Goal: Task Accomplishment & Management: Complete application form

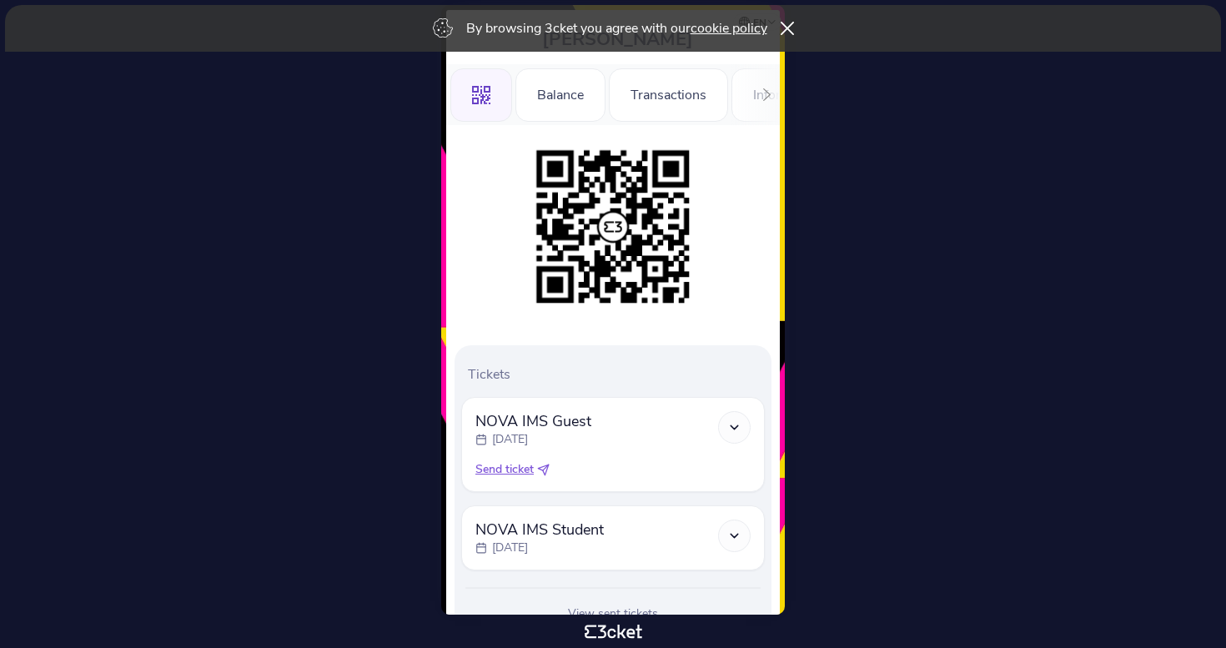
scroll to position [190, 0]
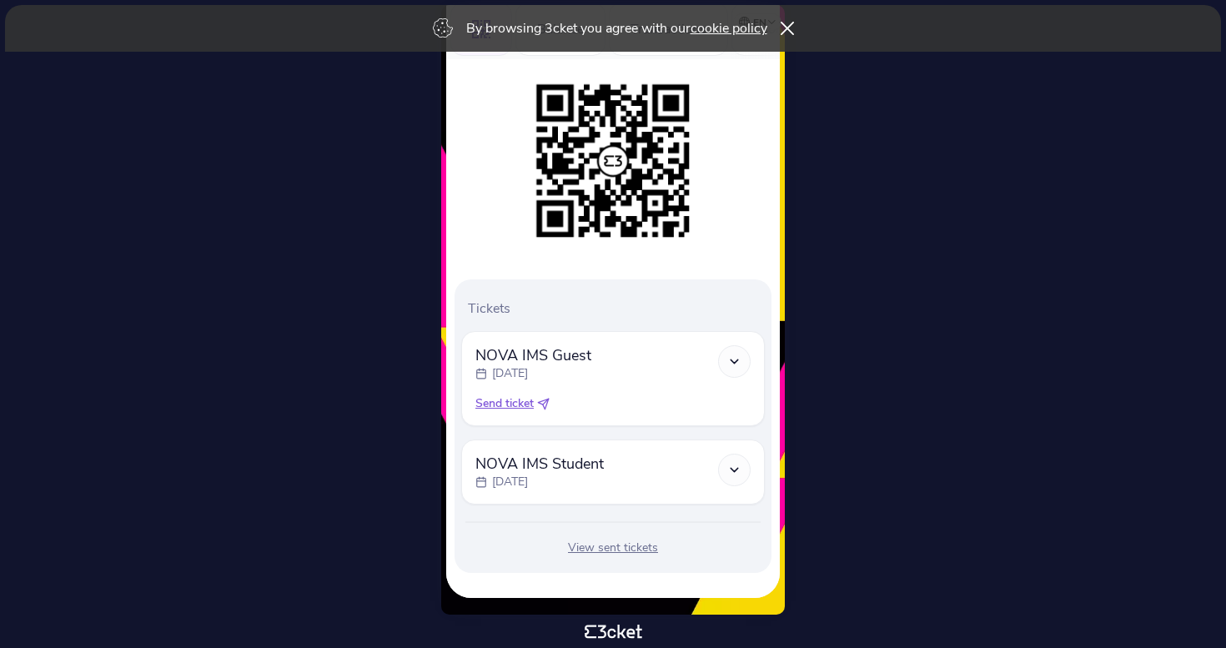
click at [515, 404] on span "Send ticket" at bounding box center [504, 403] width 58 height 17
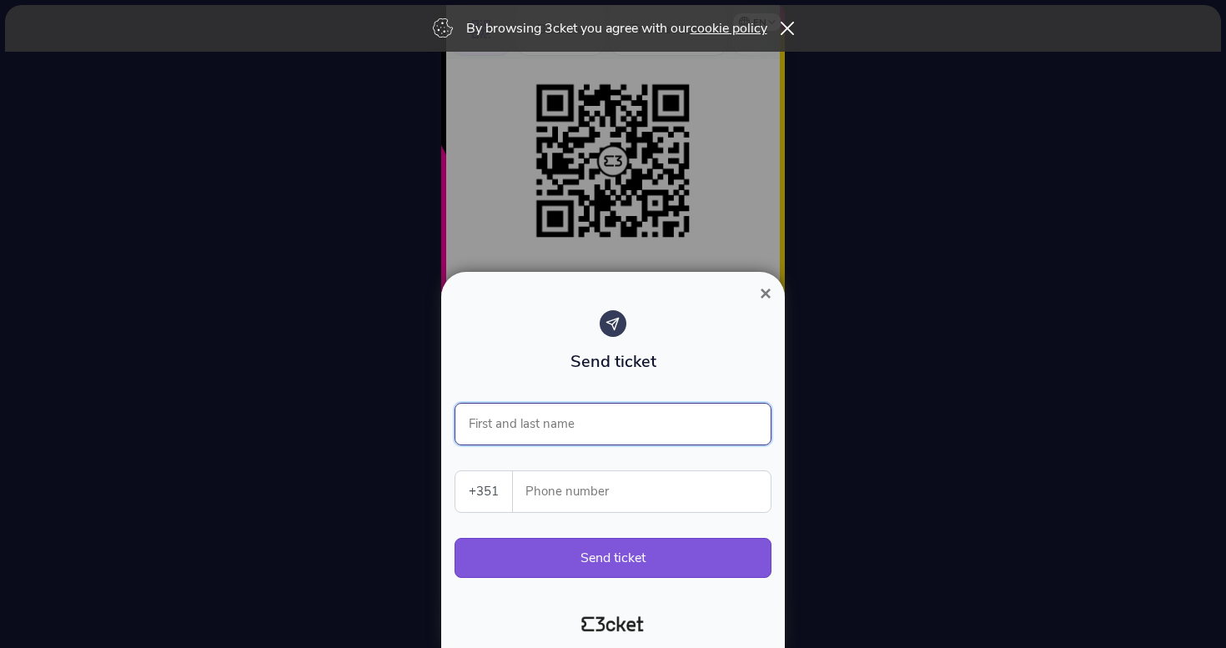
click at [585, 428] on input "First and last name" at bounding box center [613, 424] width 317 height 43
type input "[PERSON_NAME]"
type input "928286128"
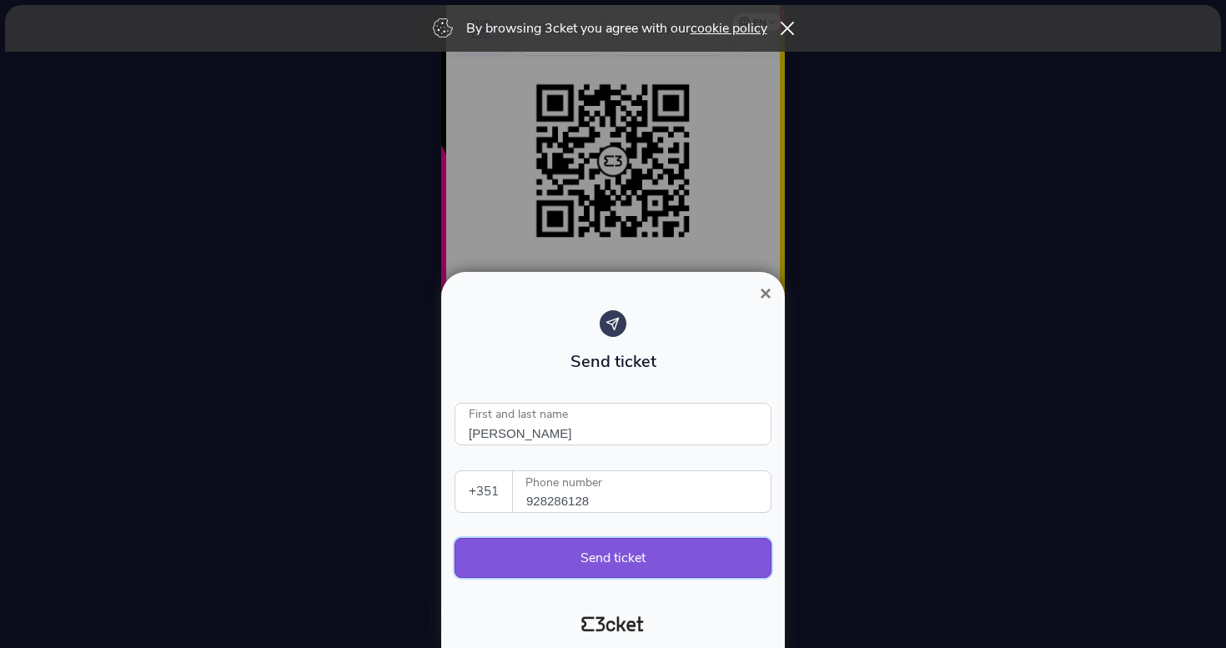
click at [580, 565] on button "Send ticket" at bounding box center [613, 558] width 317 height 40
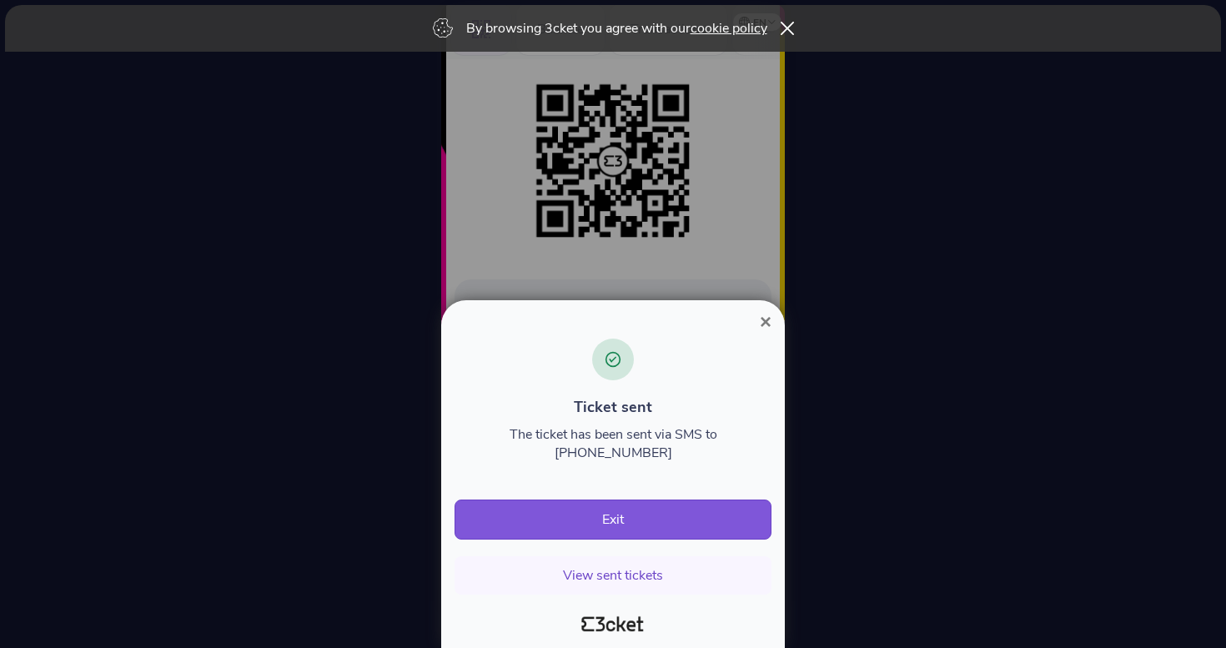
click at [772, 330] on button "×" at bounding box center [766, 322] width 38 height 20
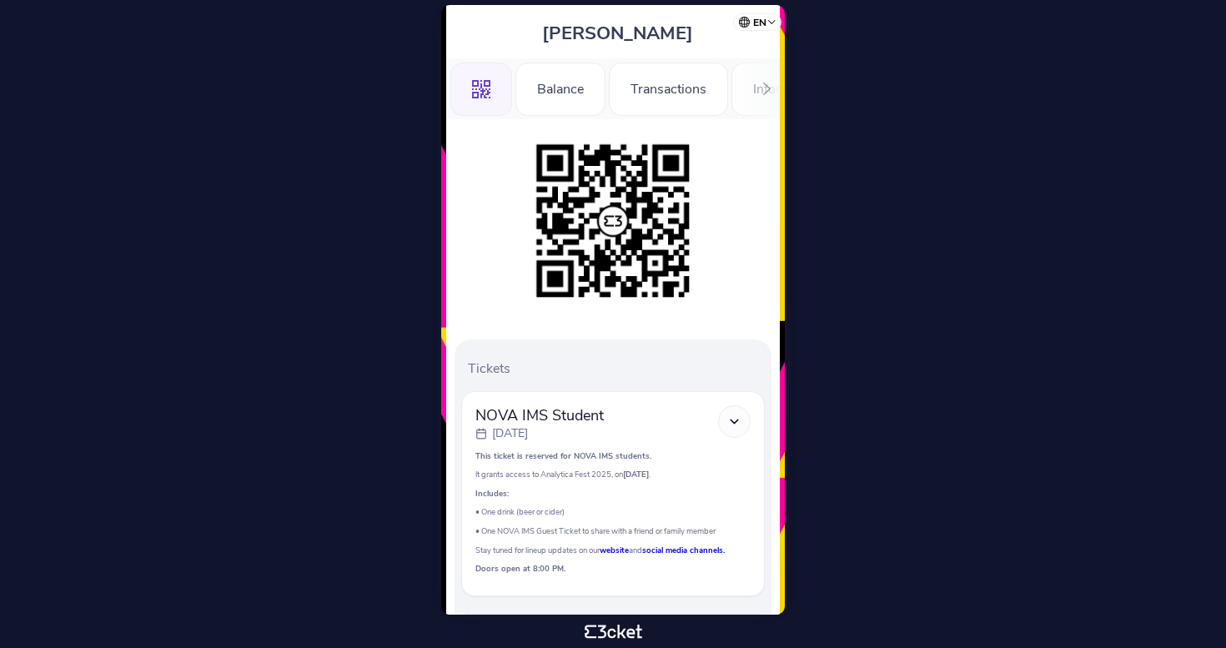
scroll to position [265, 0]
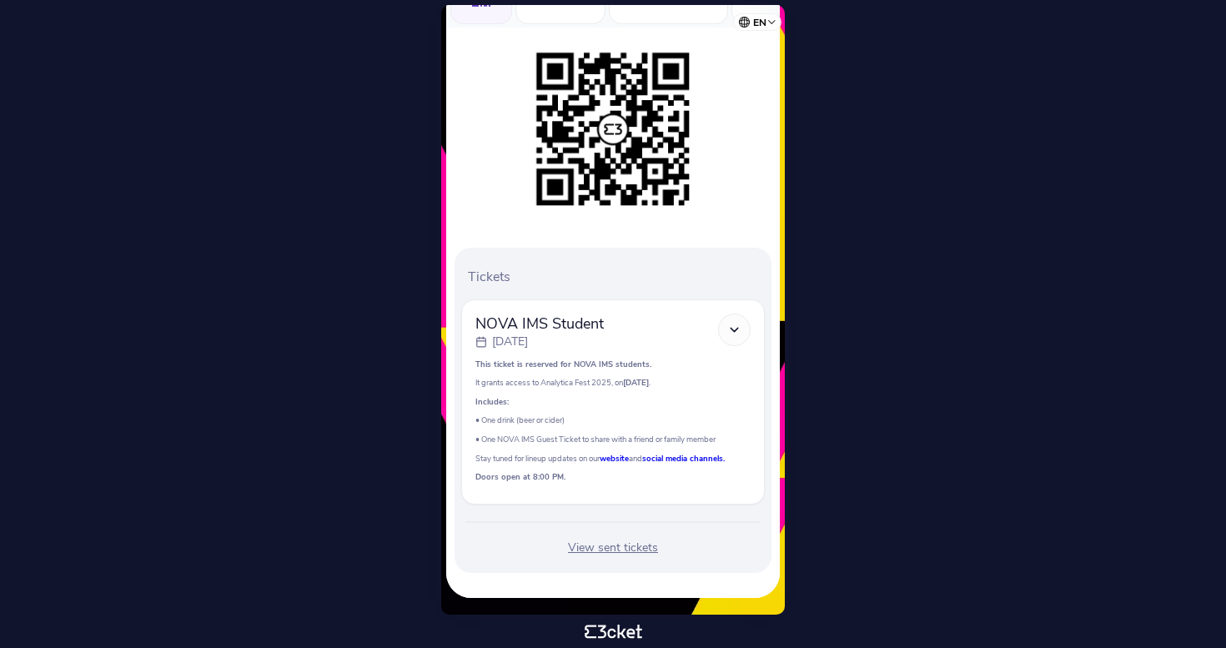
click at [593, 549] on div "View sent tickets" at bounding box center [613, 548] width 304 height 17
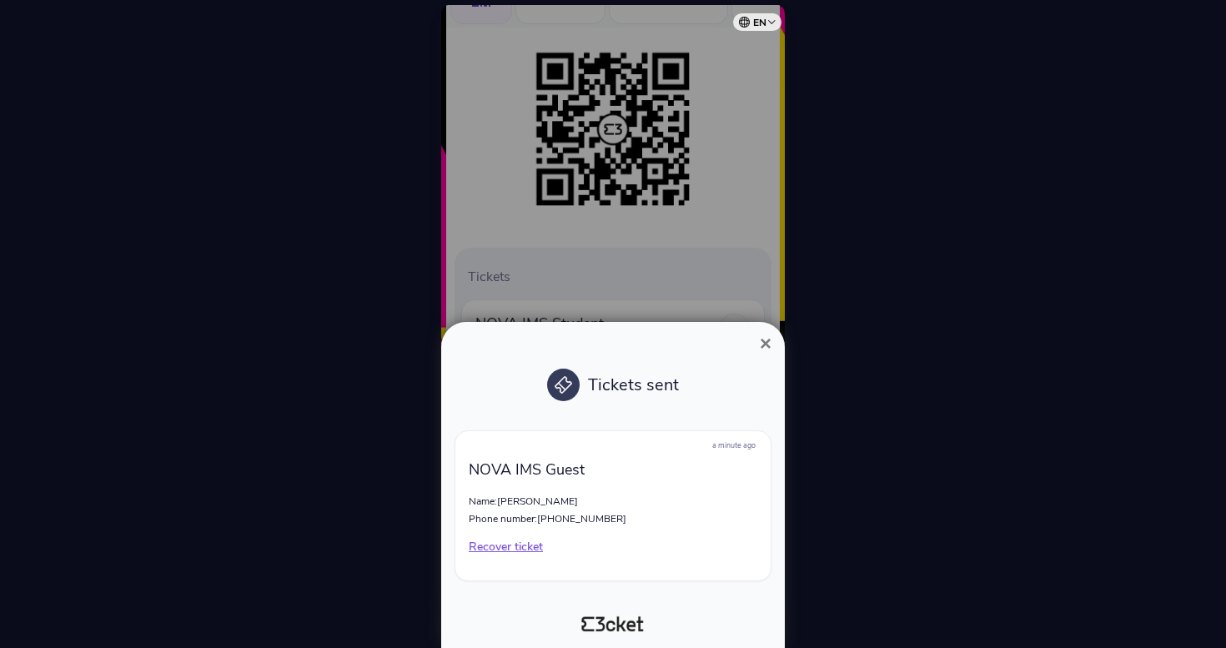
click at [763, 348] on span "×" at bounding box center [766, 343] width 12 height 23
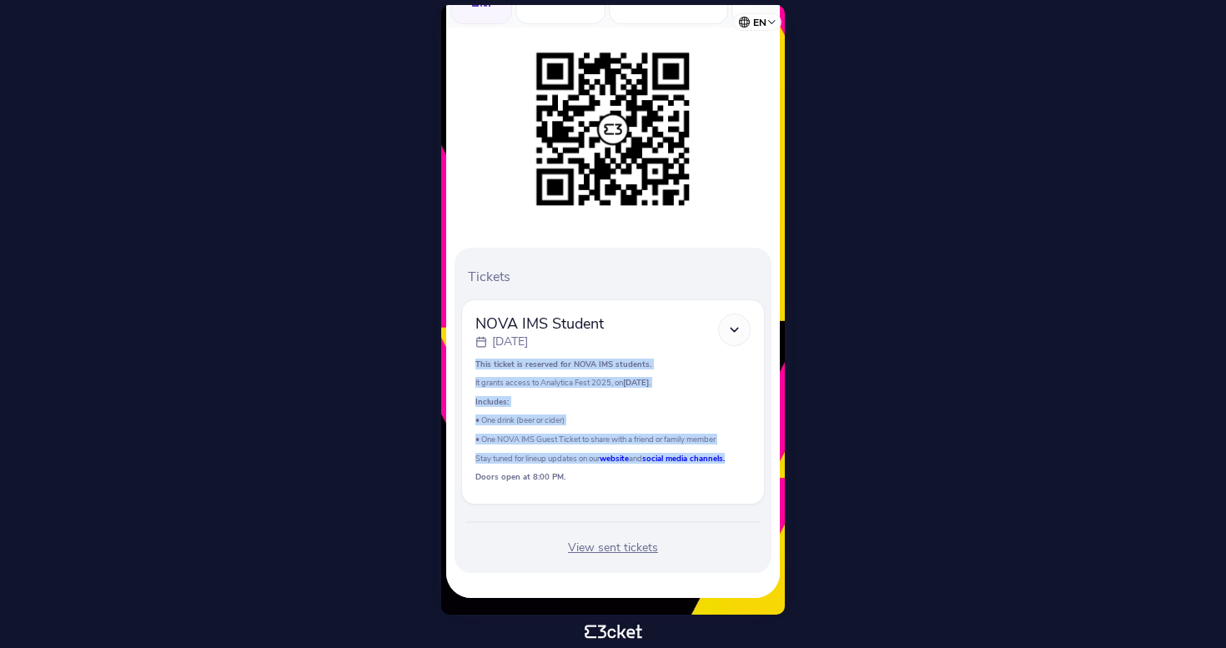
drag, startPoint x: 475, startPoint y: 319, endPoint x: 595, endPoint y: 462, distance: 185.9
click at [595, 462] on div "This ticket is reserved for NOVA IMS students. It grants access to Analytica Fe…" at bounding box center [612, 421] width 275 height 124
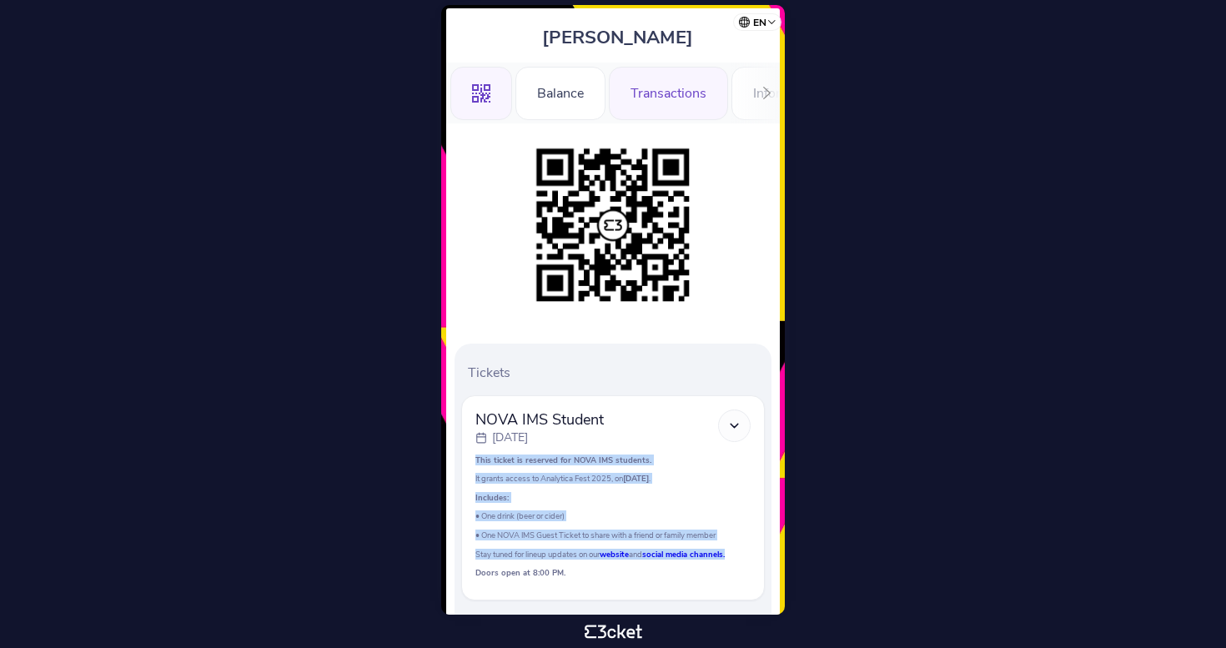
scroll to position [83, 0]
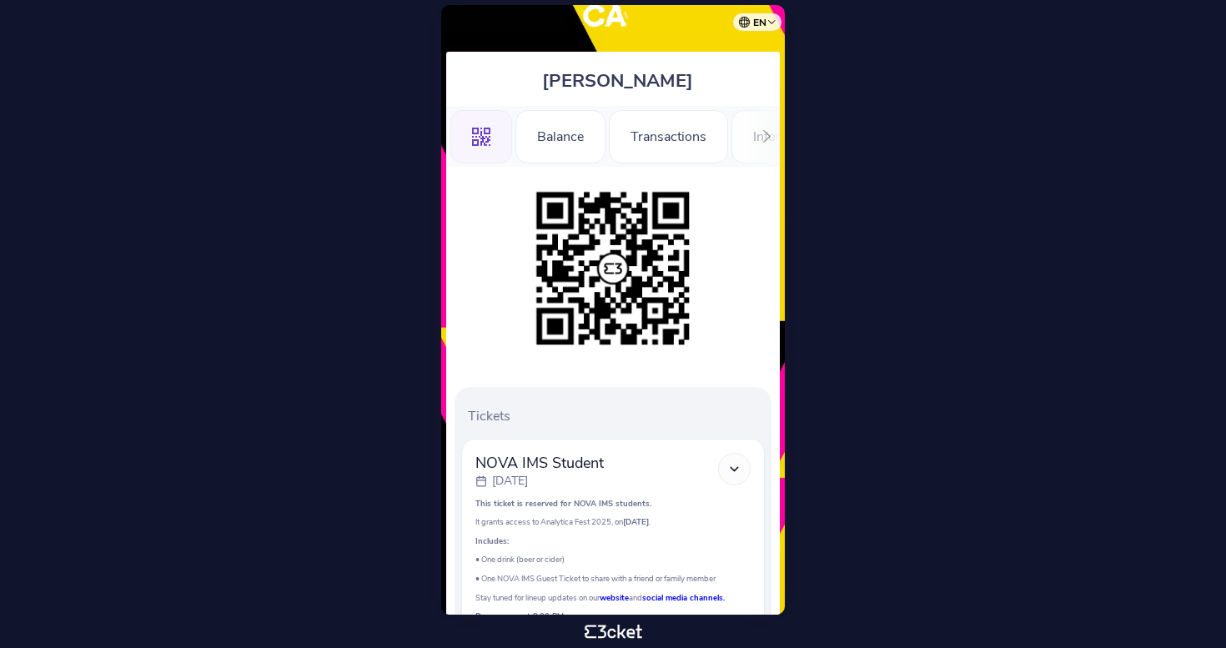
click at [769, 134] on icon at bounding box center [767, 136] width 13 height 13
click at [722, 134] on div "Information" at bounding box center [720, 136] width 112 height 53
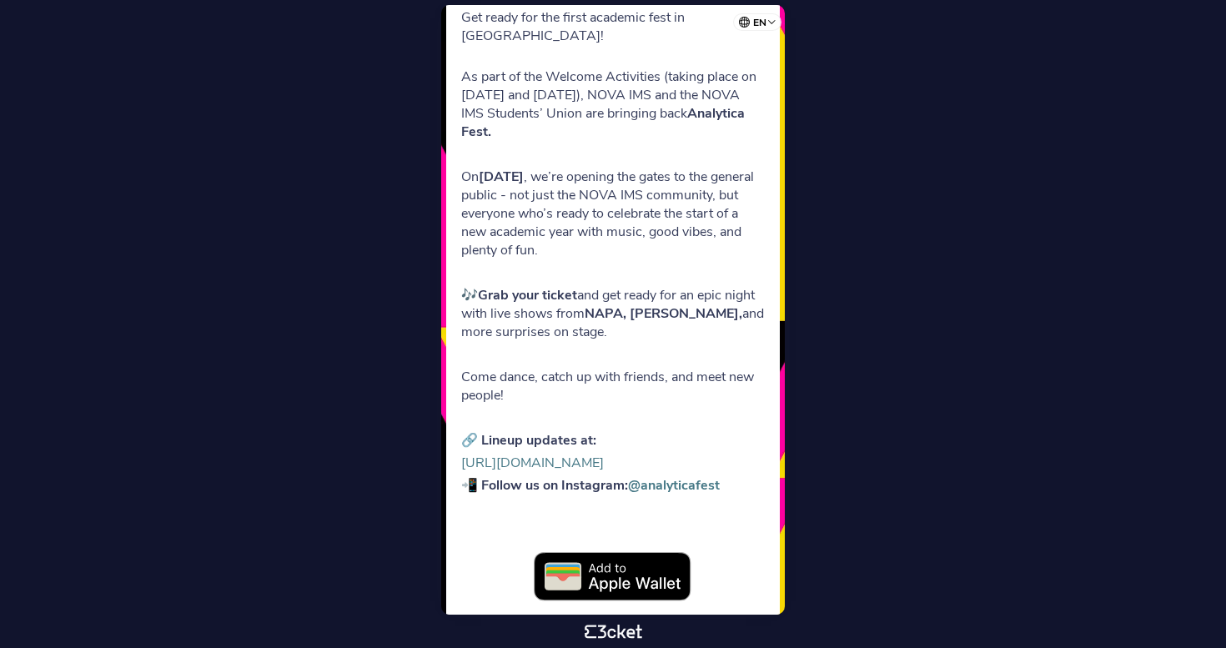
scroll to position [383, 0]
drag, startPoint x: 687, startPoint y: 440, endPoint x: 461, endPoint y: 427, distance: 226.4
click at [461, 455] on p "https://www.novaims.unl.pt/en/here-now/events/analytica-fest-2025/" at bounding box center [613, 464] width 304 height 18
copy link "https://www.novaims.unl.pt/en/here-now/events/analytica-fest-2025/"
click at [551, 496] on div "Get ready for the first academic fest in Lisbon! As part of the Welcome Activit…" at bounding box center [613, 275] width 304 height 531
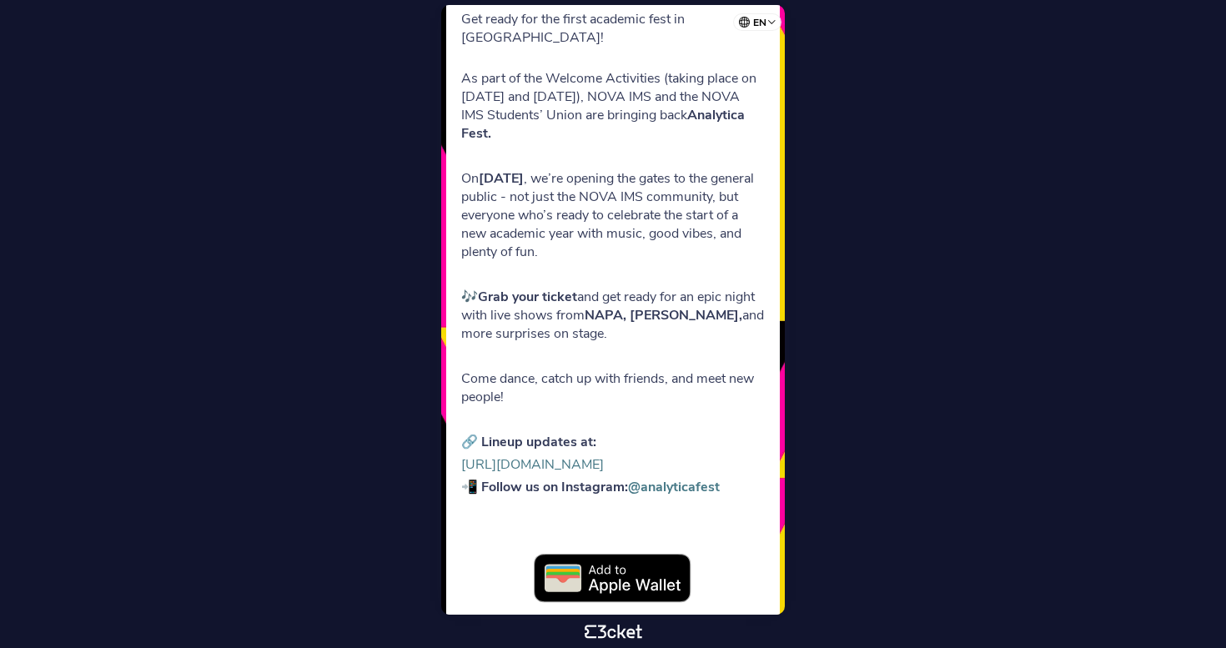
scroll to position [0, 0]
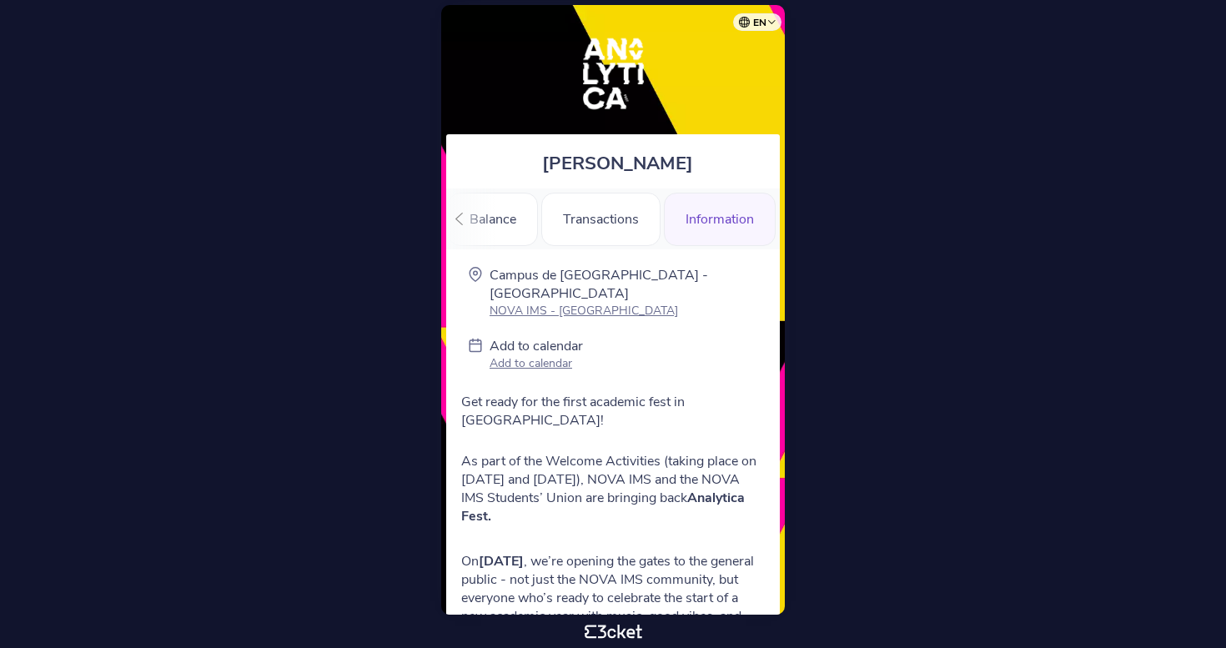
click at [455, 215] on icon at bounding box center [459, 219] width 13 height 13
click at [480, 223] on icon ".st0{fill-rule:evenodd;clip-rule:evenodd;}" at bounding box center [481, 219] width 18 height 18
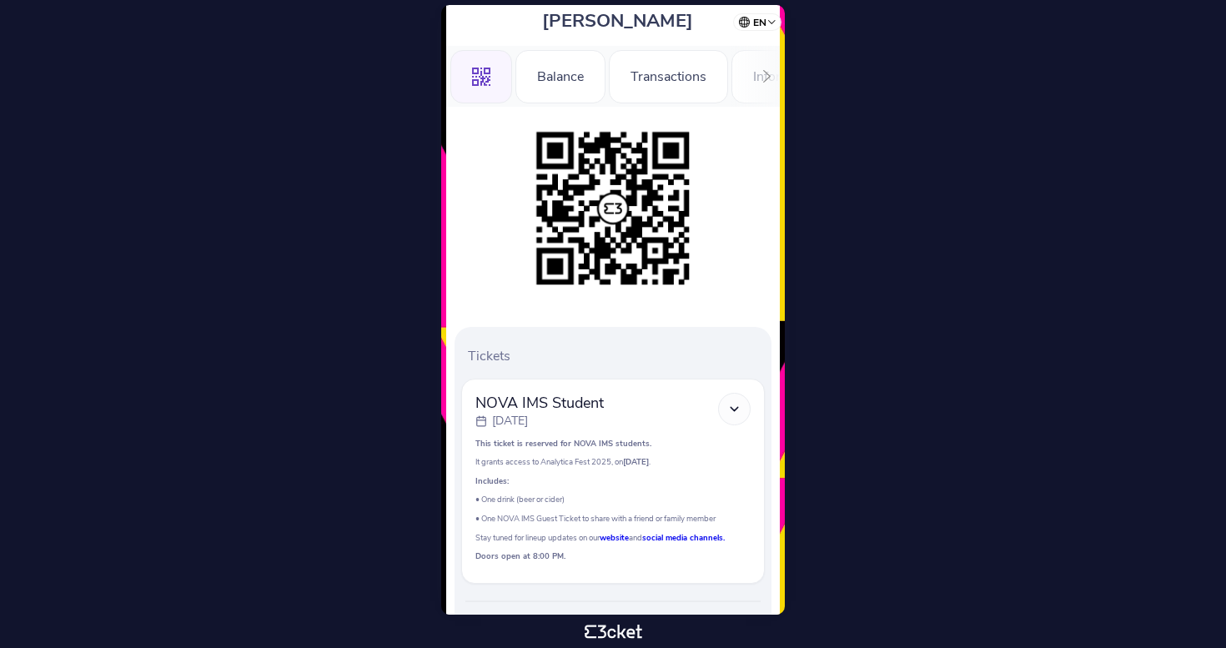
scroll to position [265, 0]
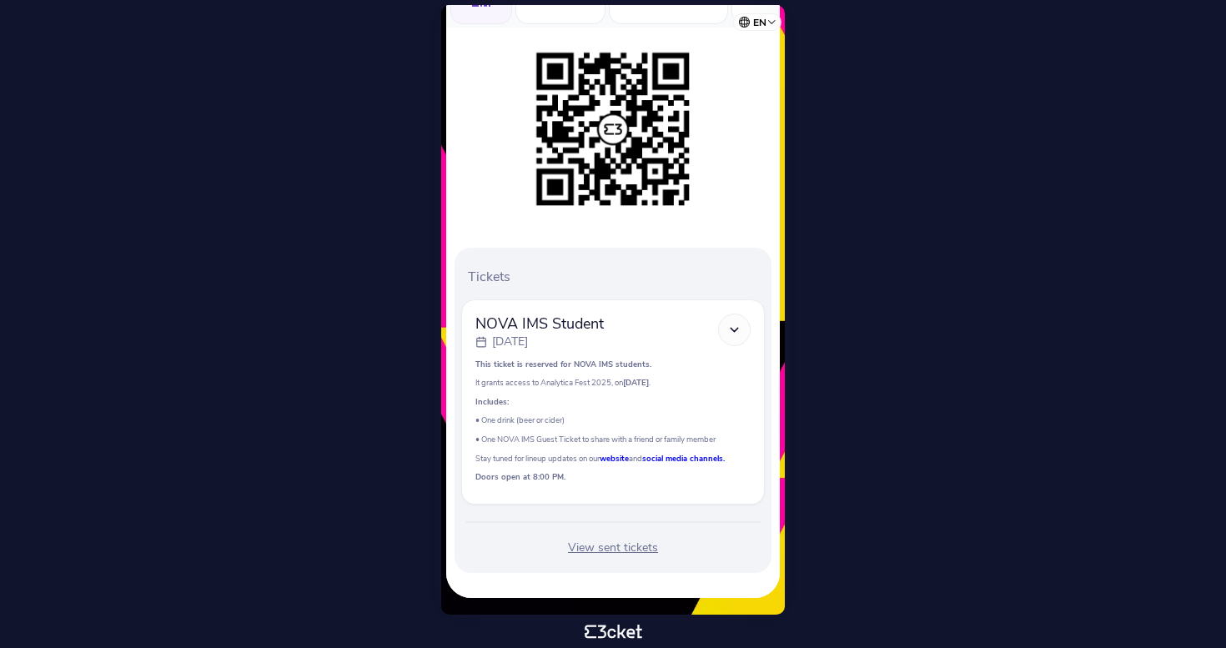
click at [621, 546] on div "View sent tickets" at bounding box center [613, 548] width 304 height 17
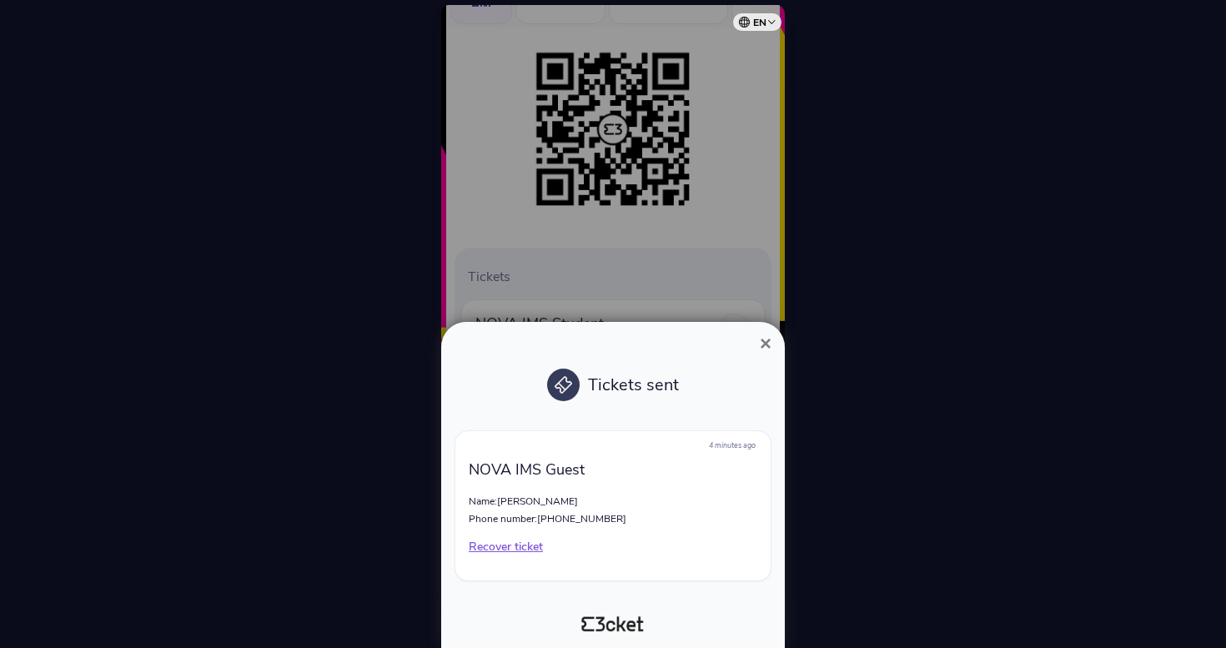
click at [508, 549] on p "Recover ticket" at bounding box center [613, 547] width 289 height 17
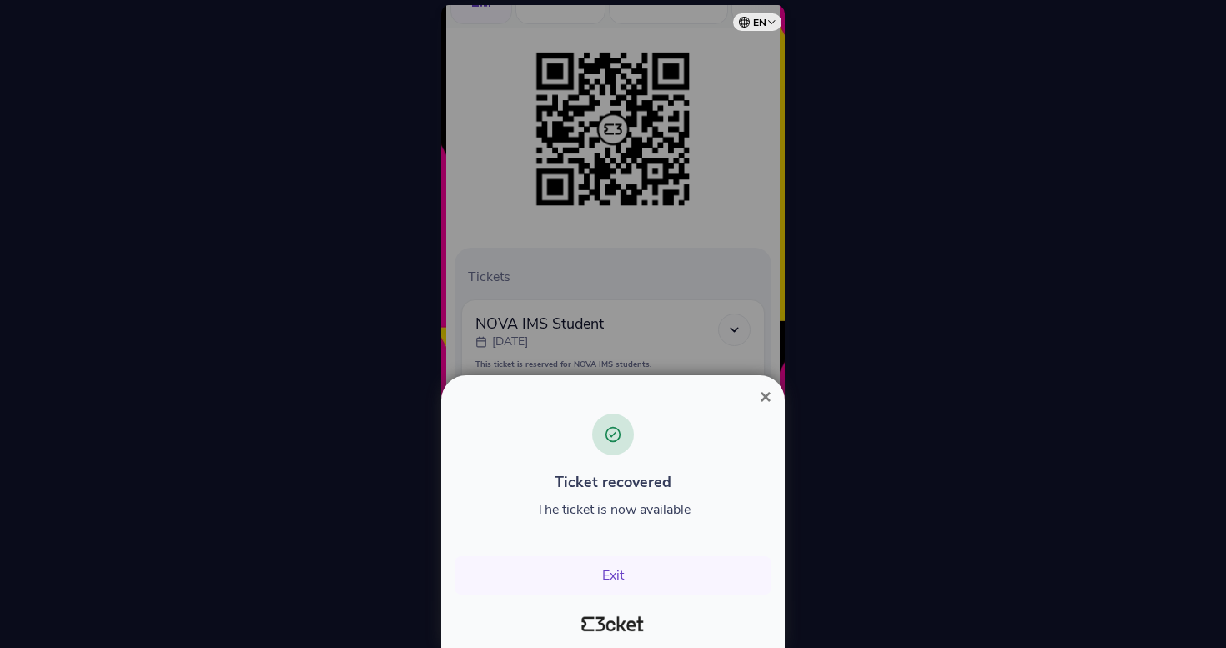
click at [769, 395] on span "×" at bounding box center [766, 396] width 12 height 23
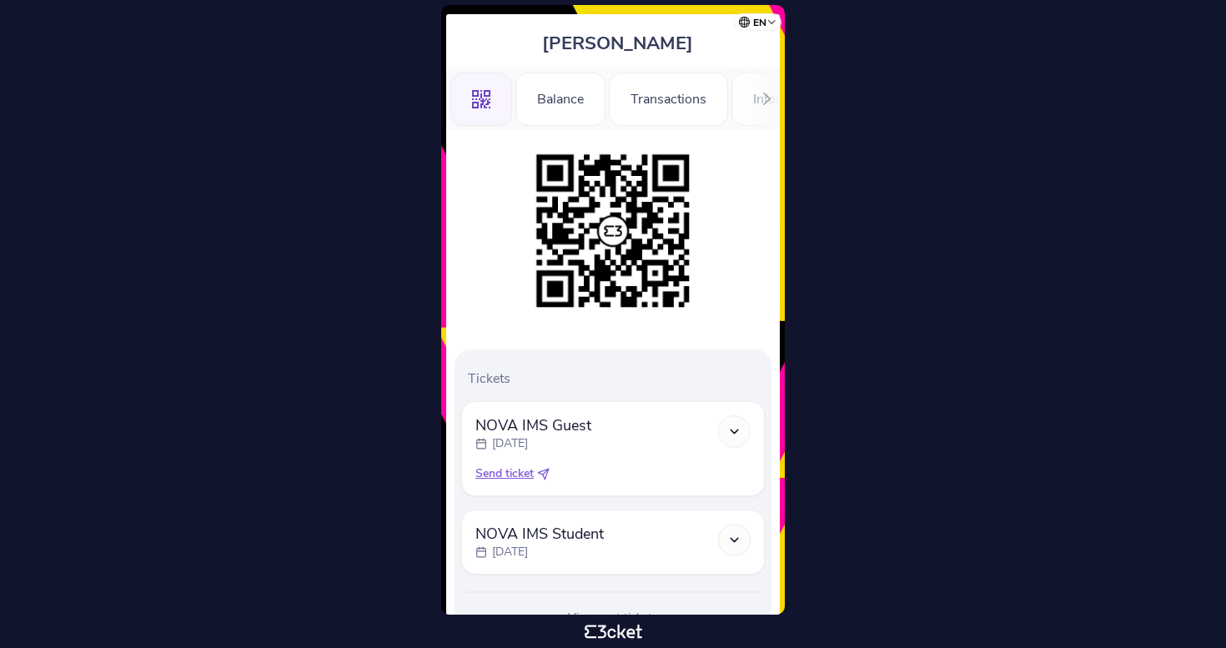
scroll to position [190, 0]
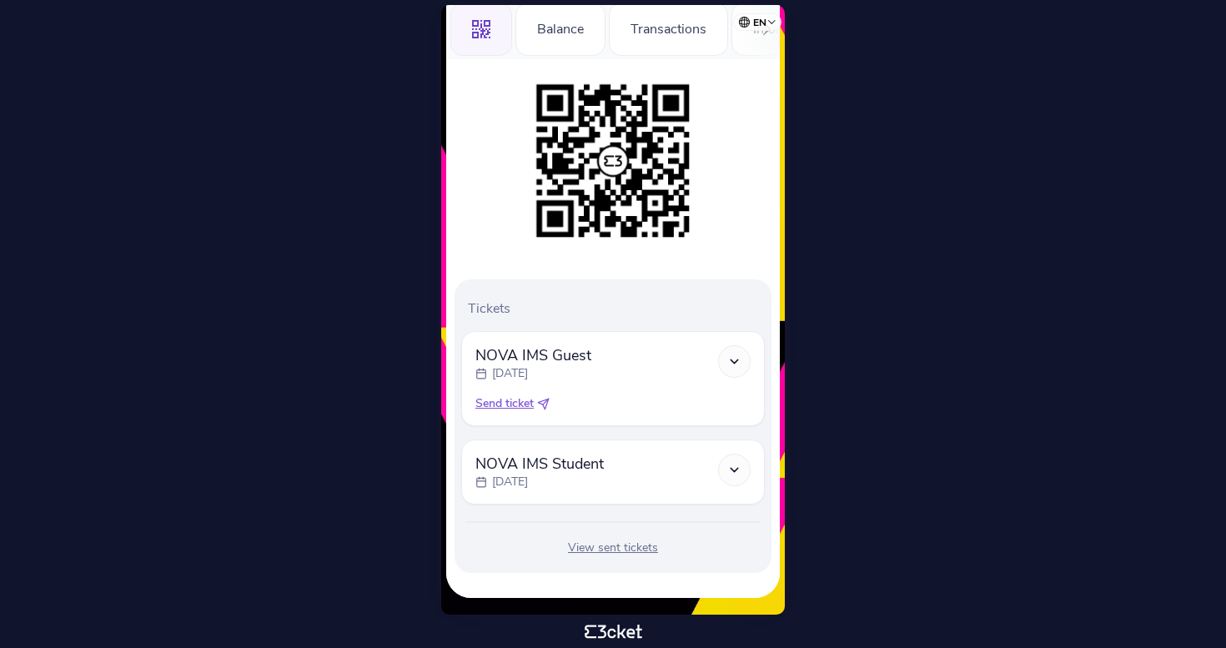
click at [506, 400] on span "Send ticket" at bounding box center [504, 403] width 58 height 17
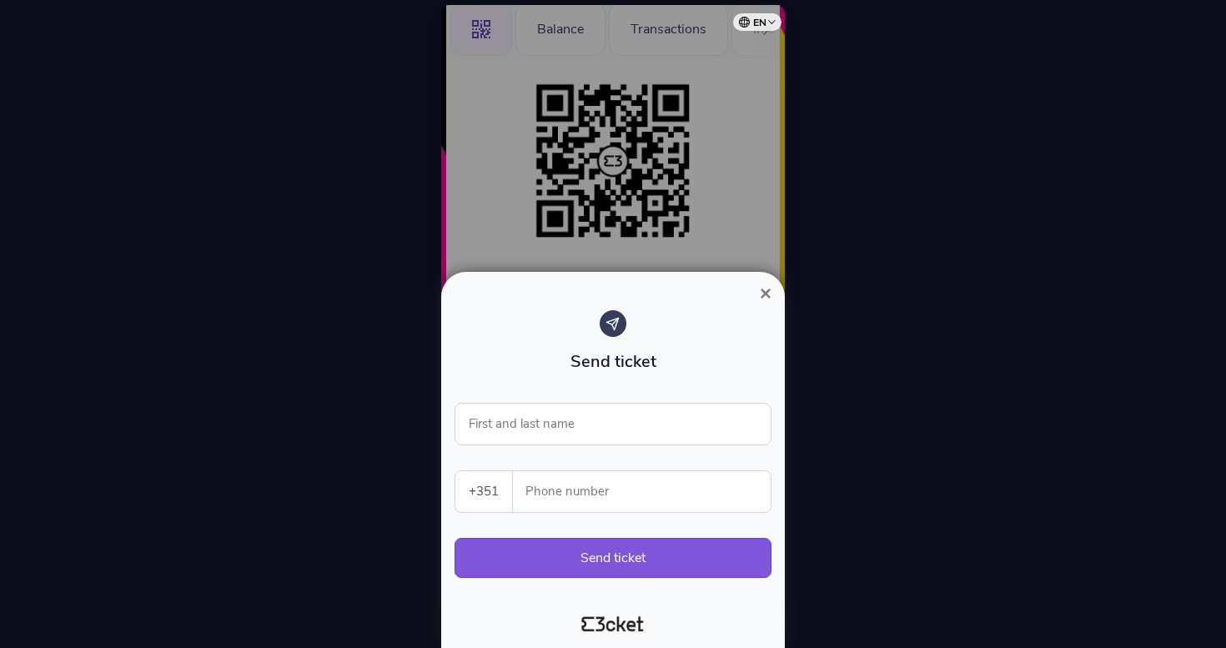
click at [538, 494] on input "Phone number" at bounding box center [648, 491] width 244 height 41
paste input "912229335"
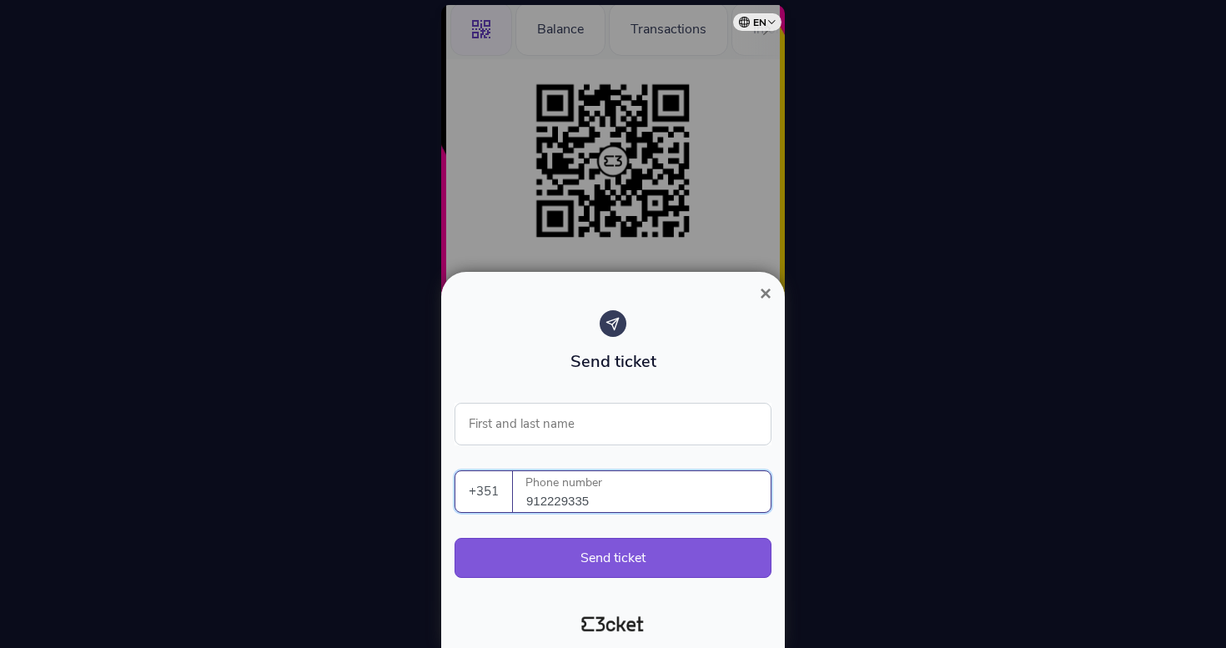
type input "912229335"
click at [565, 423] on input "First and last name" at bounding box center [613, 424] width 317 height 43
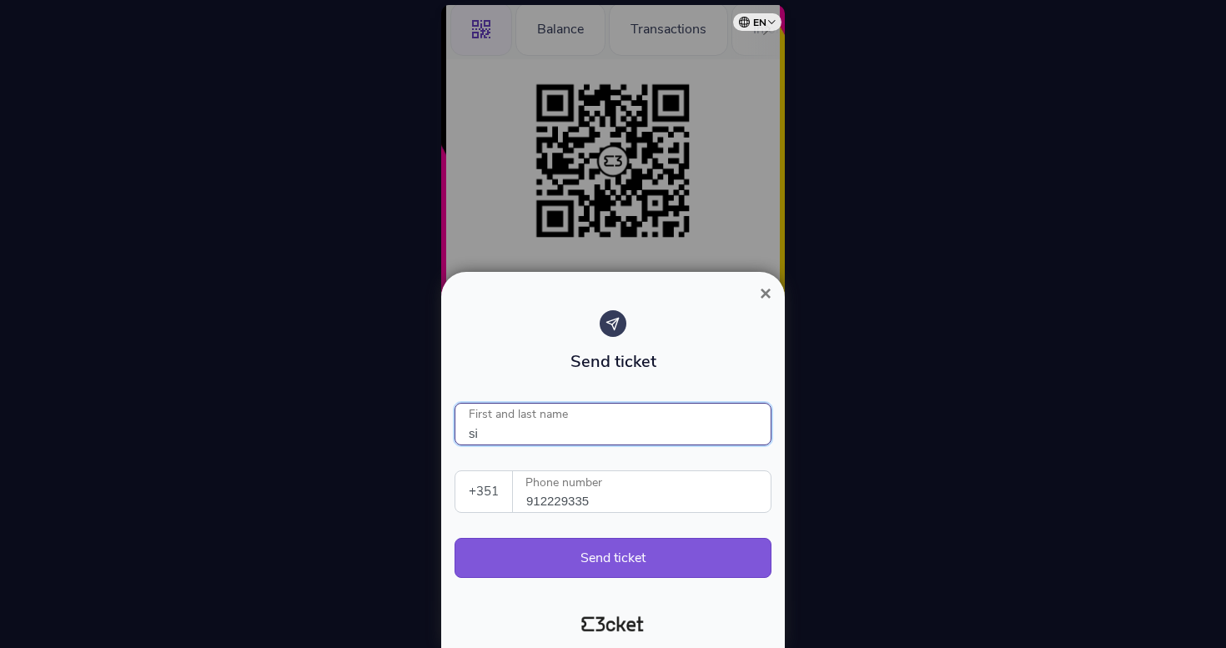
type input "s"
click at [571, 528] on div "Send ticket Yasi First and last name +351 Portugal (+351) Spain (+34) Belgium (…" at bounding box center [613, 452] width 317 height 284
click at [507, 438] on input "Yasi" at bounding box center [613, 424] width 317 height 43
type input "YasiXiong"
click at [599, 562] on button "Send ticket" at bounding box center [613, 558] width 317 height 40
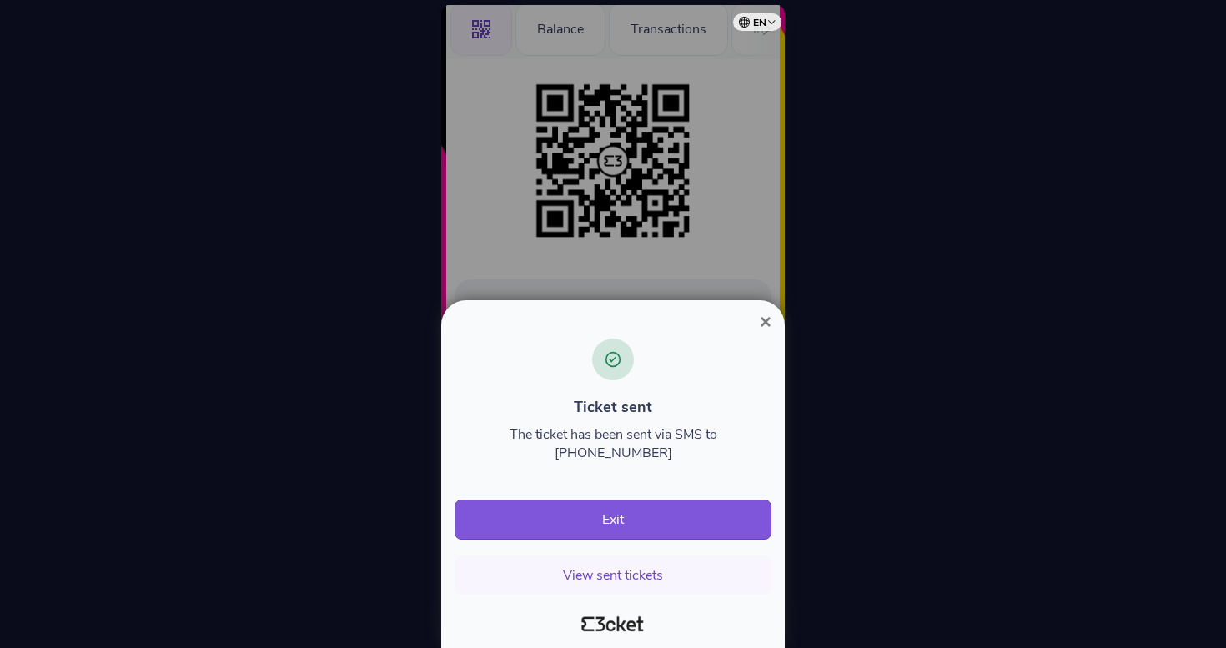
click at [766, 323] on span "×" at bounding box center [766, 321] width 12 height 23
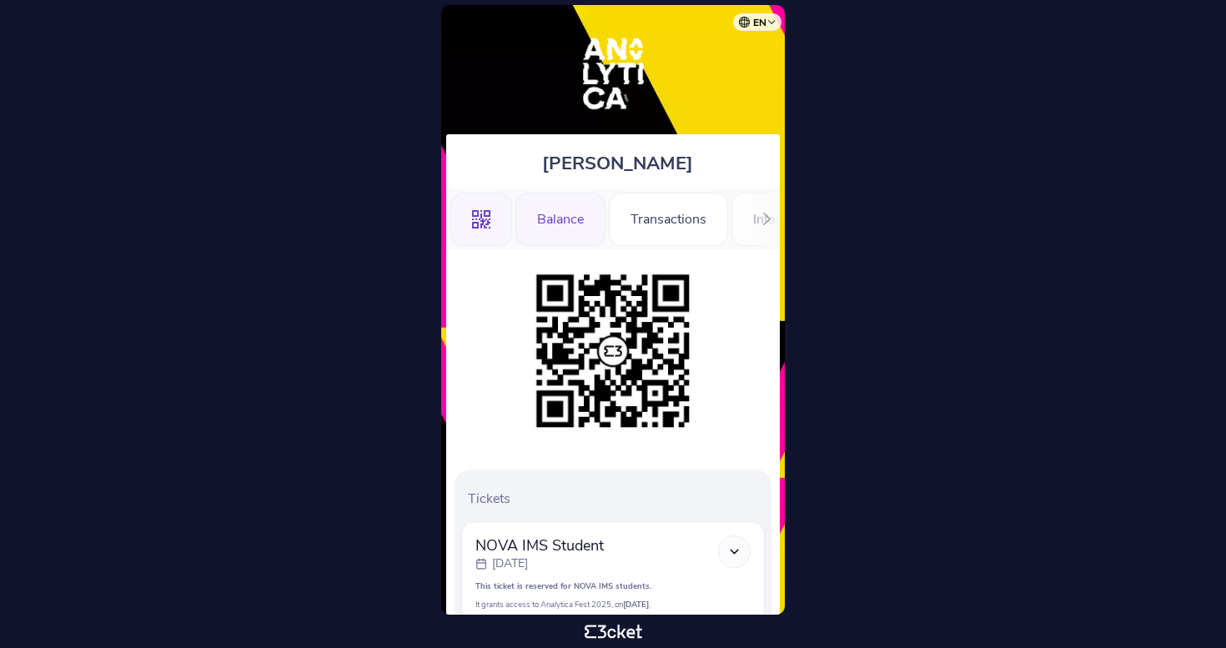
click at [551, 233] on div "Balance" at bounding box center [560, 219] width 90 height 53
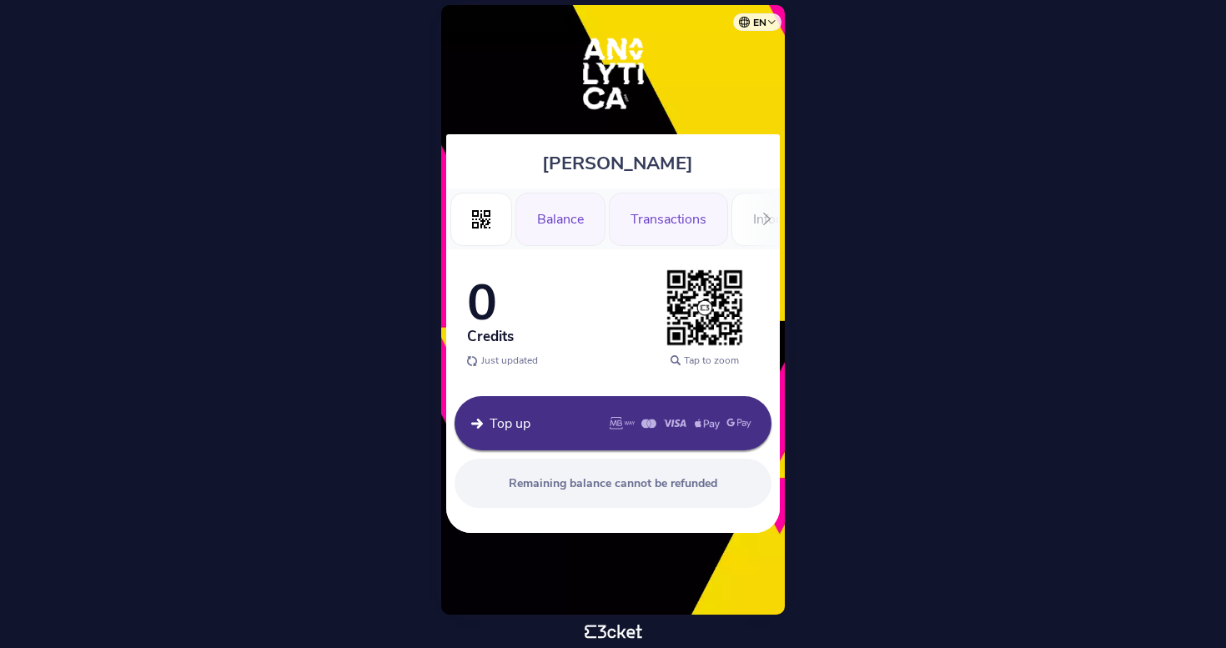
click at [646, 227] on div "Transactions" at bounding box center [668, 219] width 119 height 53
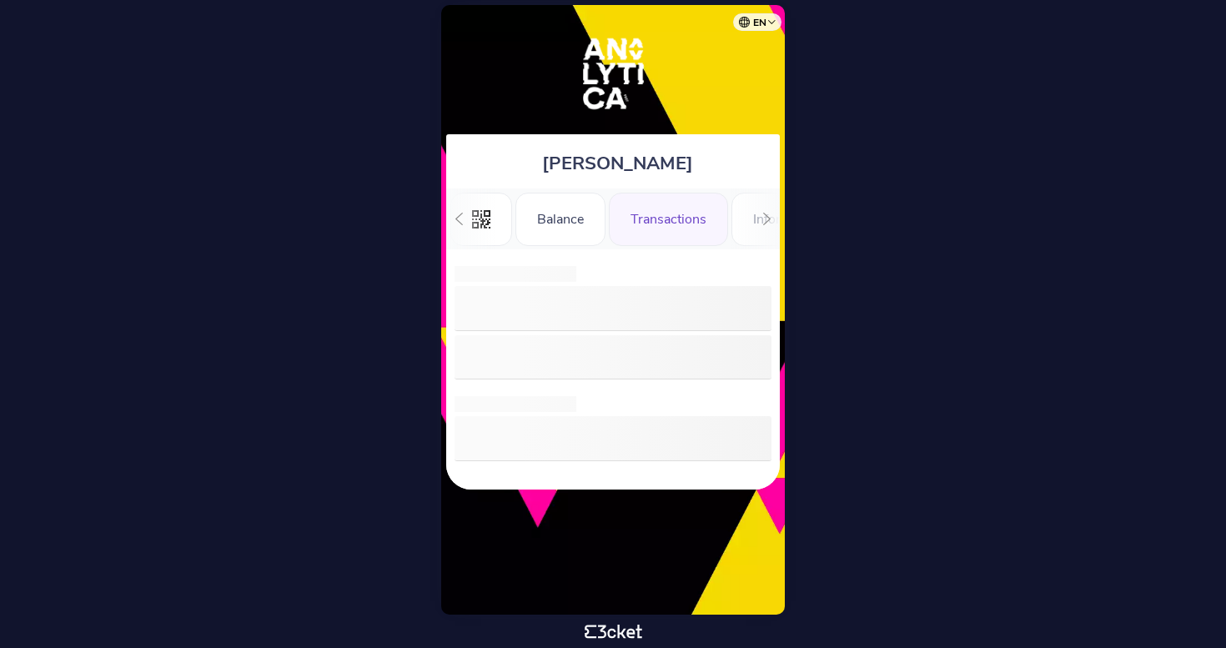
scroll to position [0, 56]
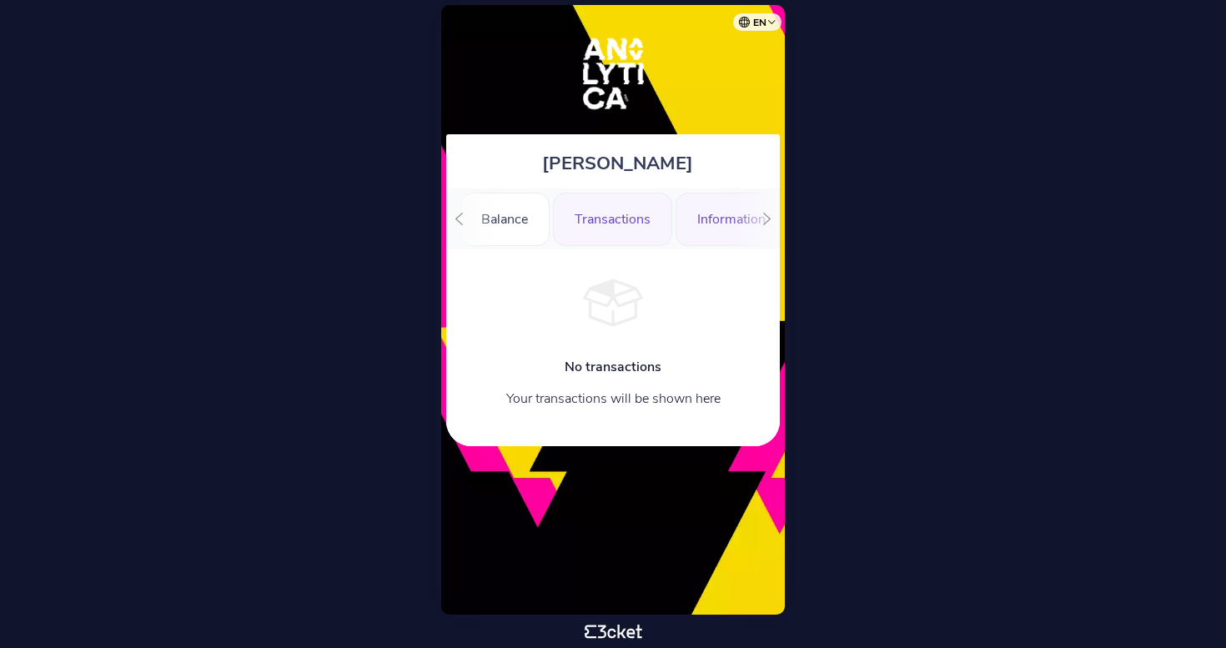
click at [707, 226] on div "Information" at bounding box center [732, 219] width 112 height 53
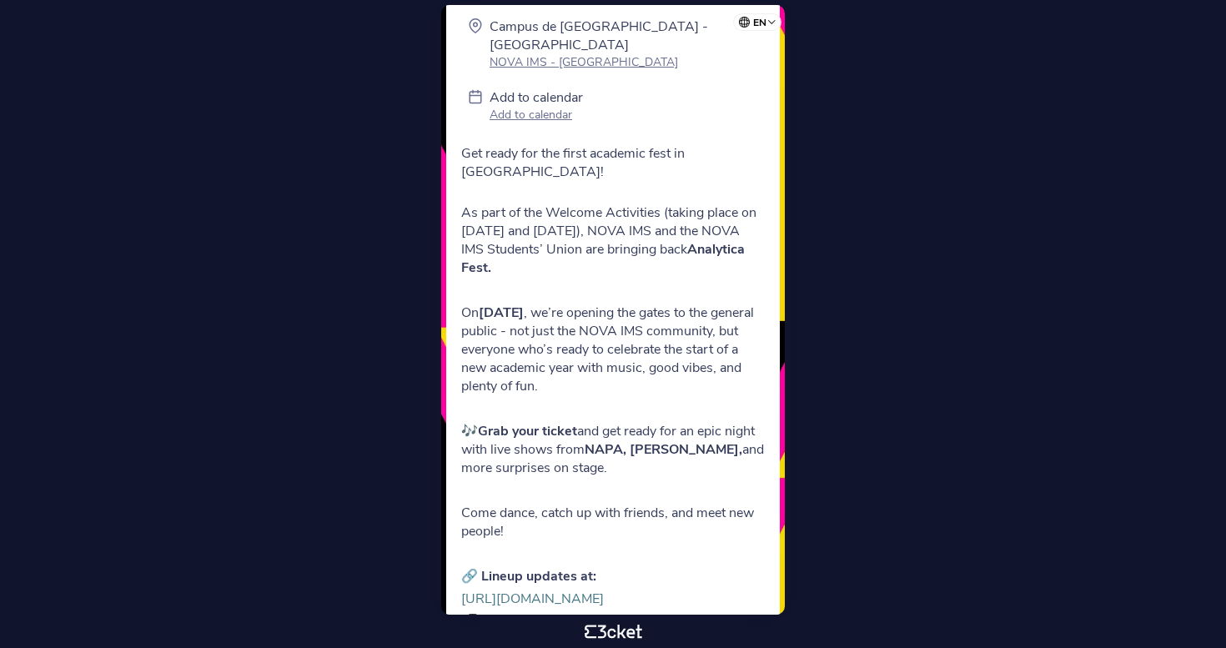
scroll to position [247, 0]
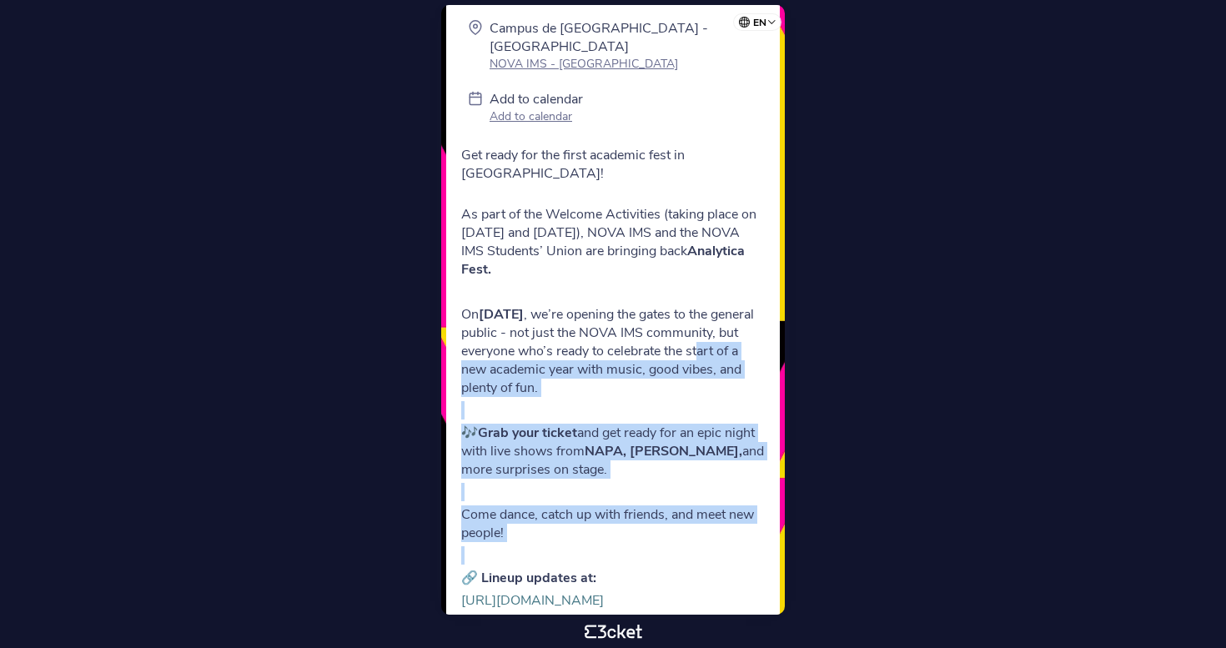
drag, startPoint x: 549, startPoint y: 508, endPoint x: 498, endPoint y: 339, distance: 176.8
click at [498, 339] on div "Get ready for the first academic fest in [GEOGRAPHIC_DATA]! As part of the Welc…" at bounding box center [613, 411] width 304 height 531
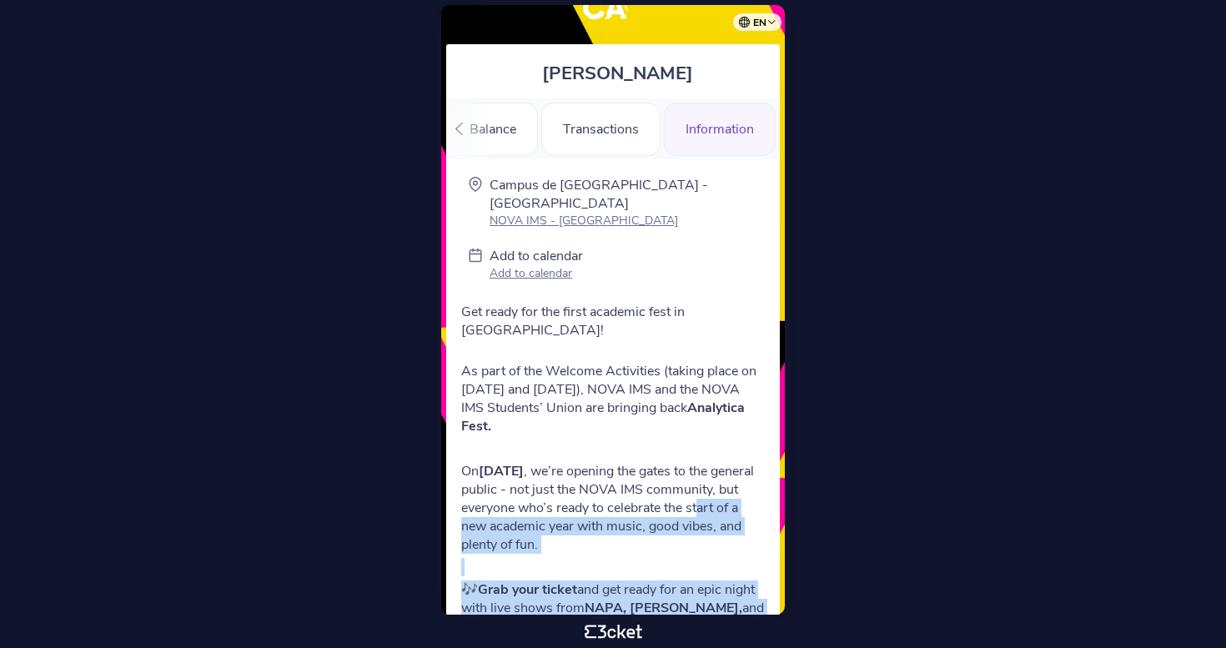
scroll to position [61, 0]
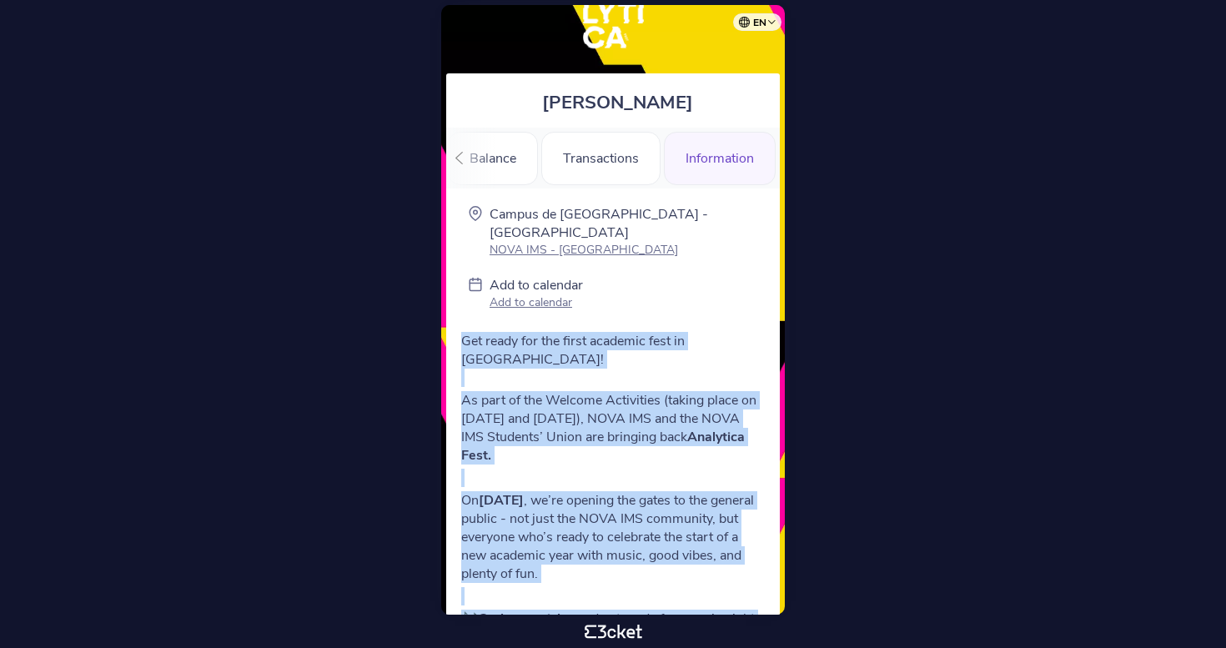
click at [465, 332] on span "Get ready for the first academic fest in [GEOGRAPHIC_DATA]!" at bounding box center [573, 350] width 224 height 37
copy div "Get ready for the first academic fest in [GEOGRAPHIC_DATA]! As part of the Welc…"
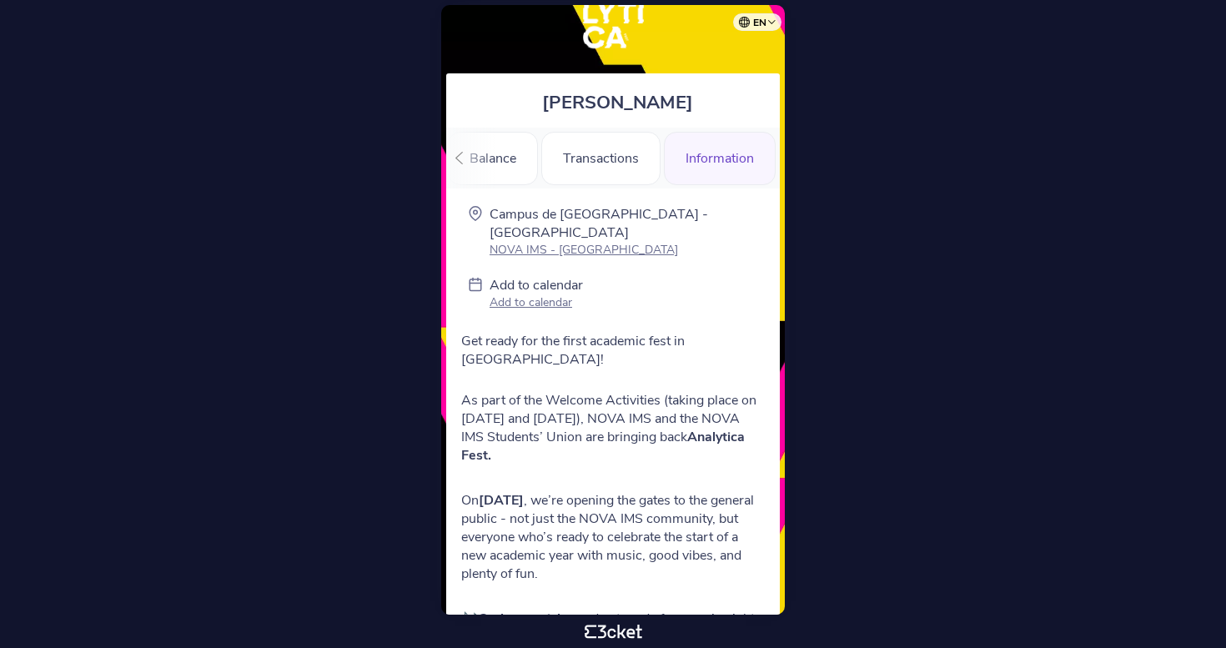
click at [649, 407] on p "As part of the Welcome Activities (taking place on [DATE] and [DATE]), NOVA IMS…" at bounding box center [613, 427] width 304 height 73
drag, startPoint x: 463, startPoint y: 326, endPoint x: 572, endPoint y: 326, distance: 109.3
click at [572, 332] on span "Get ready for the first academic fest in [GEOGRAPHIC_DATA]!" at bounding box center [573, 350] width 224 height 37
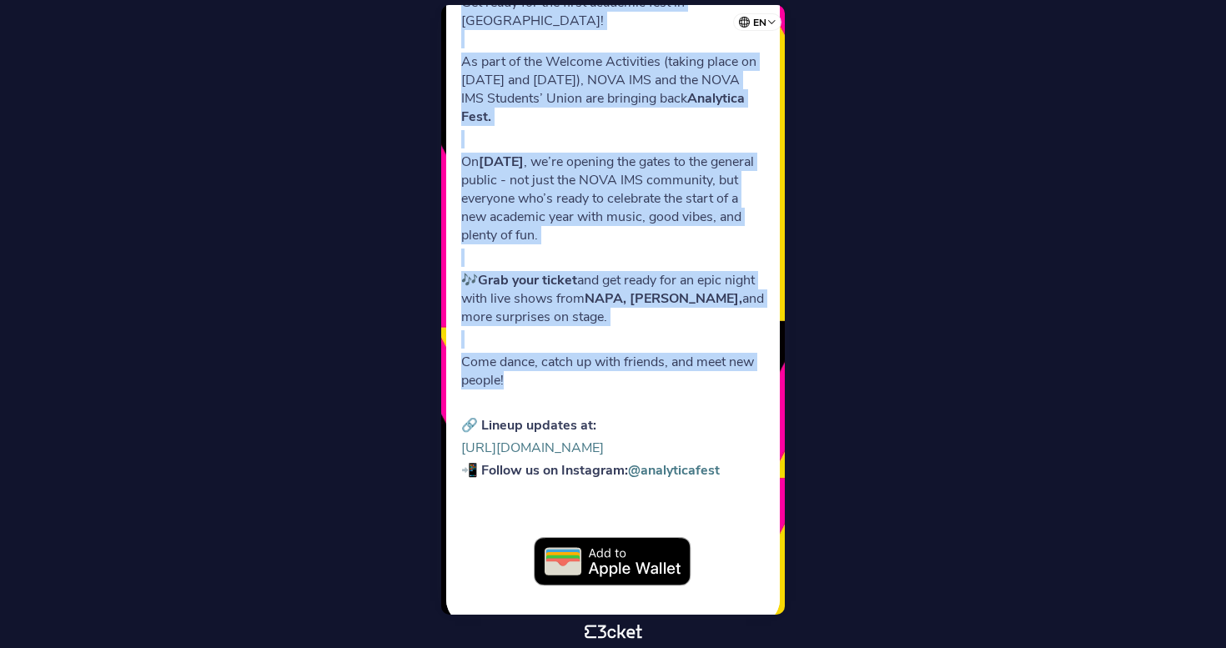
click at [521, 353] on p "Come dance, catch up with friends, and meet new people!" at bounding box center [613, 371] width 304 height 37
copy div "Get ready for the first academic fest in [GEOGRAPHIC_DATA]! As part of the Welc…"
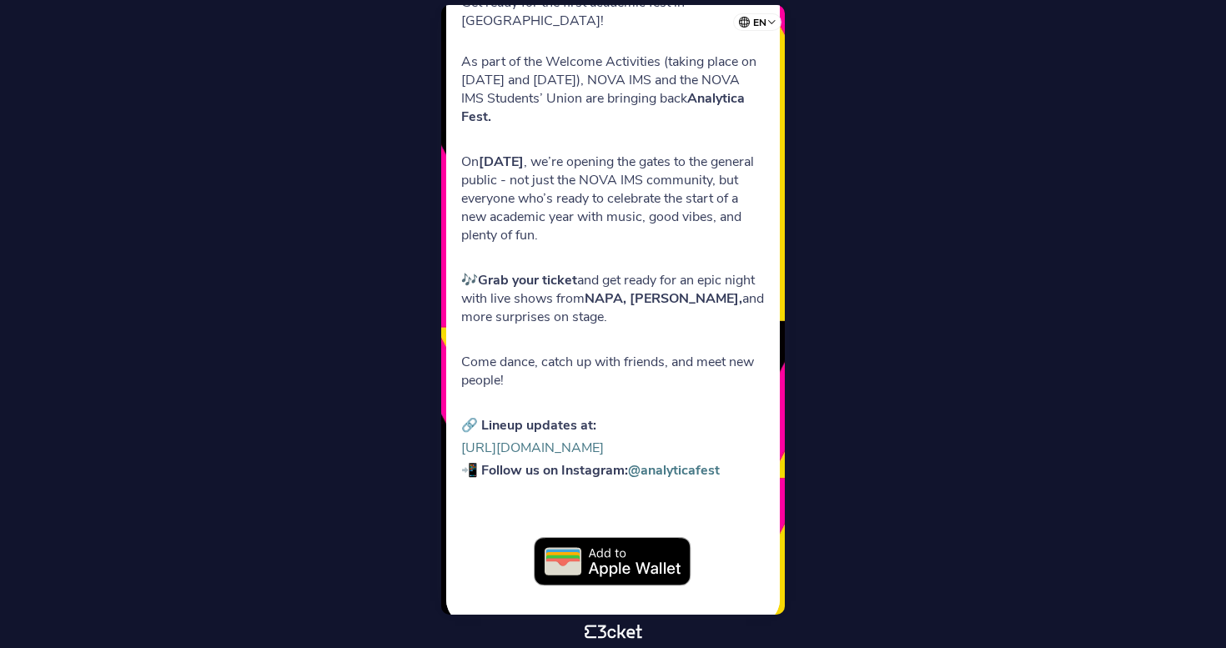
click at [691, 289] on strong "NAPA, [PERSON_NAME]," at bounding box center [664, 298] width 158 height 18
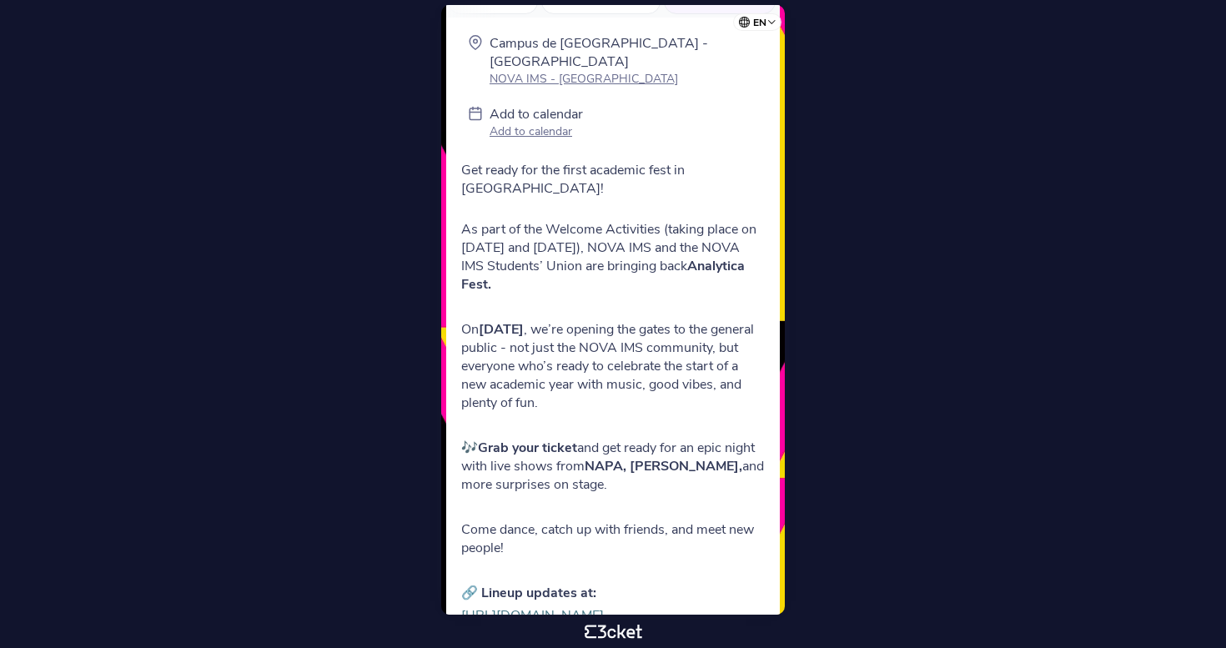
scroll to position [0, 0]
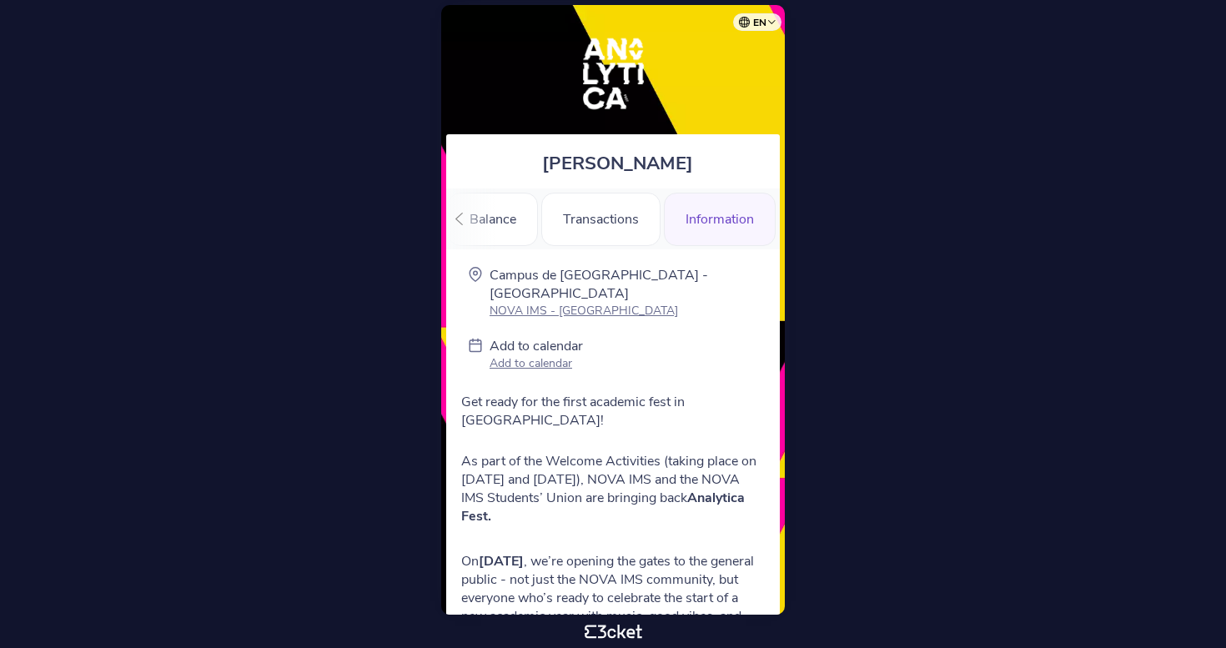
click at [465, 226] on div at bounding box center [459, 219] width 26 height 61
click at [459, 223] on icon at bounding box center [459, 219] width 13 height 13
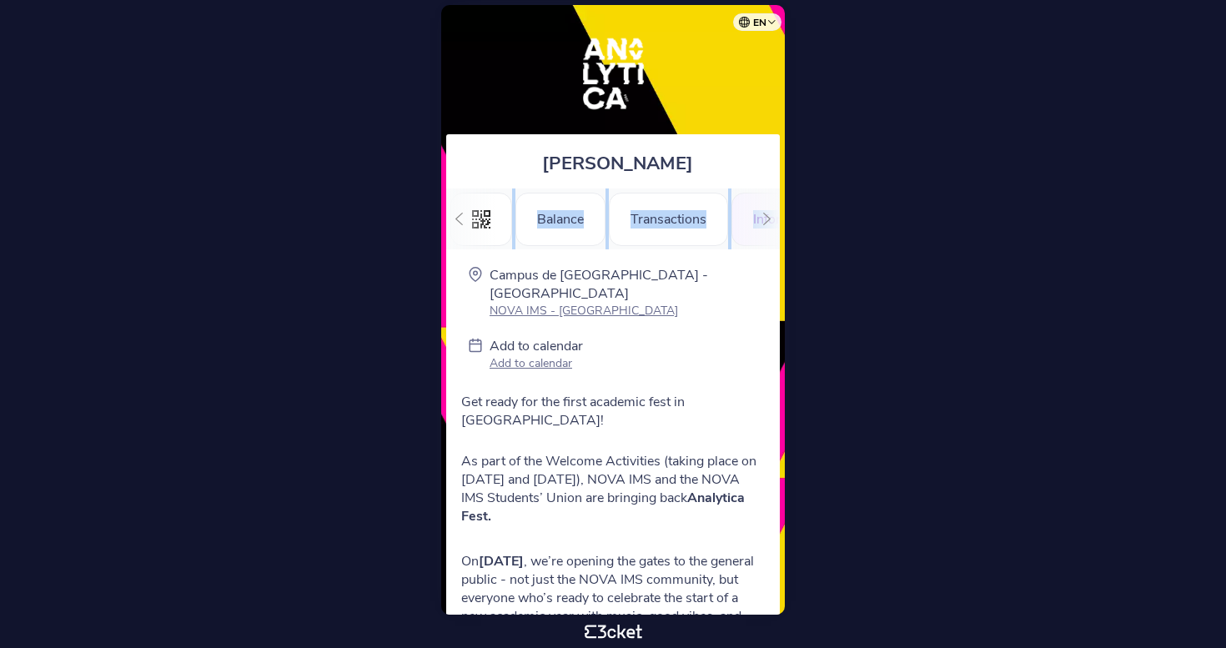
click at [459, 223] on div ".st0{fill-rule:evenodd;clip-rule:evenodd;} Balance Transactions Information" at bounding box center [613, 219] width 334 height 61
click at [478, 224] on icon at bounding box center [481, 219] width 18 height 18
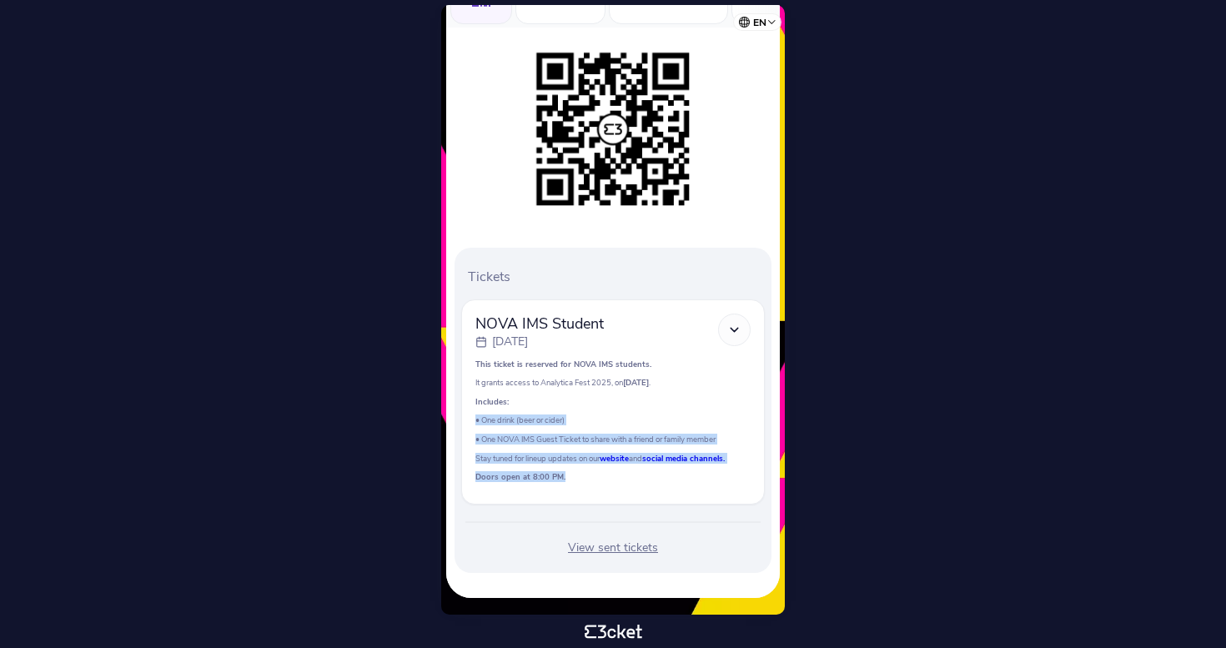
drag, startPoint x: 566, startPoint y: 372, endPoint x: 566, endPoint y: 489, distance: 116.8
click at [566, 489] on div "NOVA IMS Student Saturday, 6 Sep This ticket is reserved for NOVA IMS students.…" at bounding box center [613, 401] width 304 height 205
drag, startPoint x: 596, startPoint y: 356, endPoint x: 590, endPoint y: 521, distance: 165.3
click at [590, 521] on div "Tickets NOVA IMS Student Saturday, 6 Sep This ticket is reserved for NOVA IMS s…" at bounding box center [613, 410] width 317 height 325
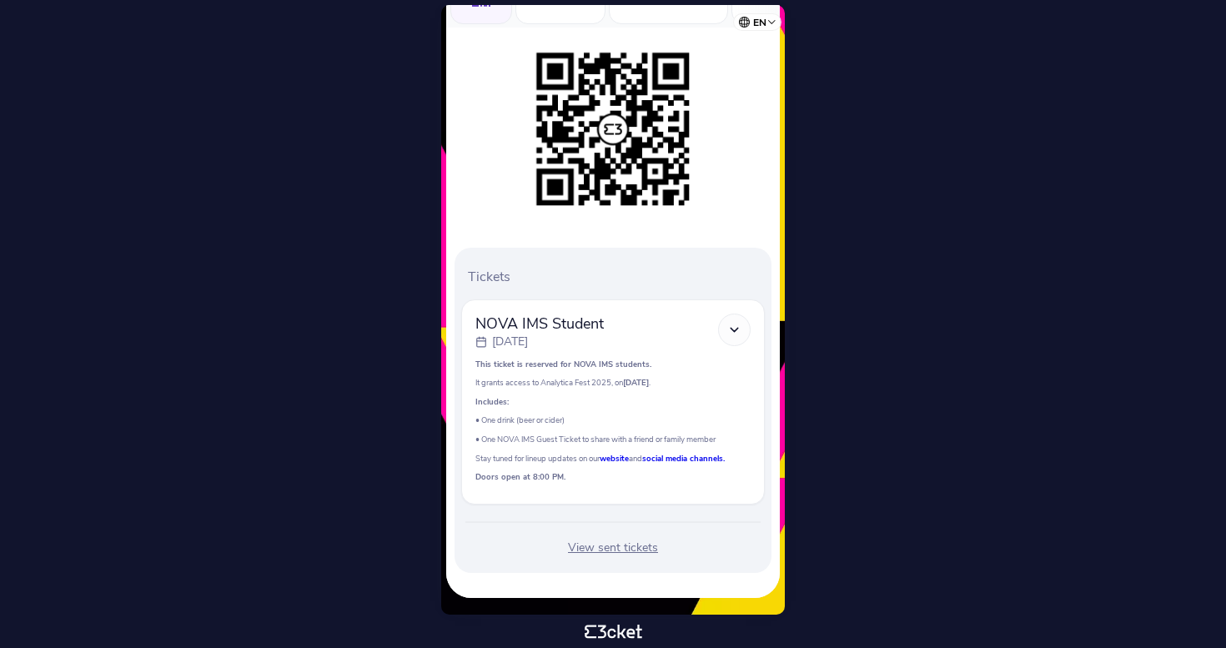
click at [590, 521] on hr at bounding box center [612, 522] width 295 height 2
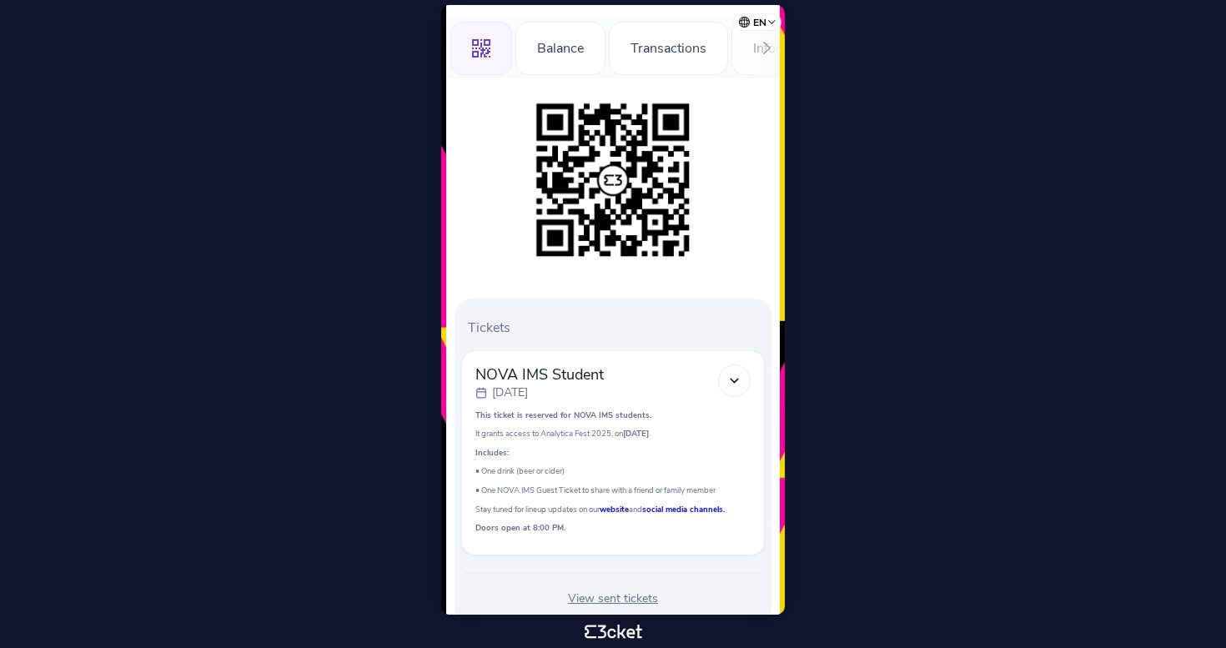
scroll to position [173, 0]
click at [629, 513] on strong "website" at bounding box center [614, 507] width 29 height 11
click at [767, 52] on icon at bounding box center [767, 46] width 13 height 13
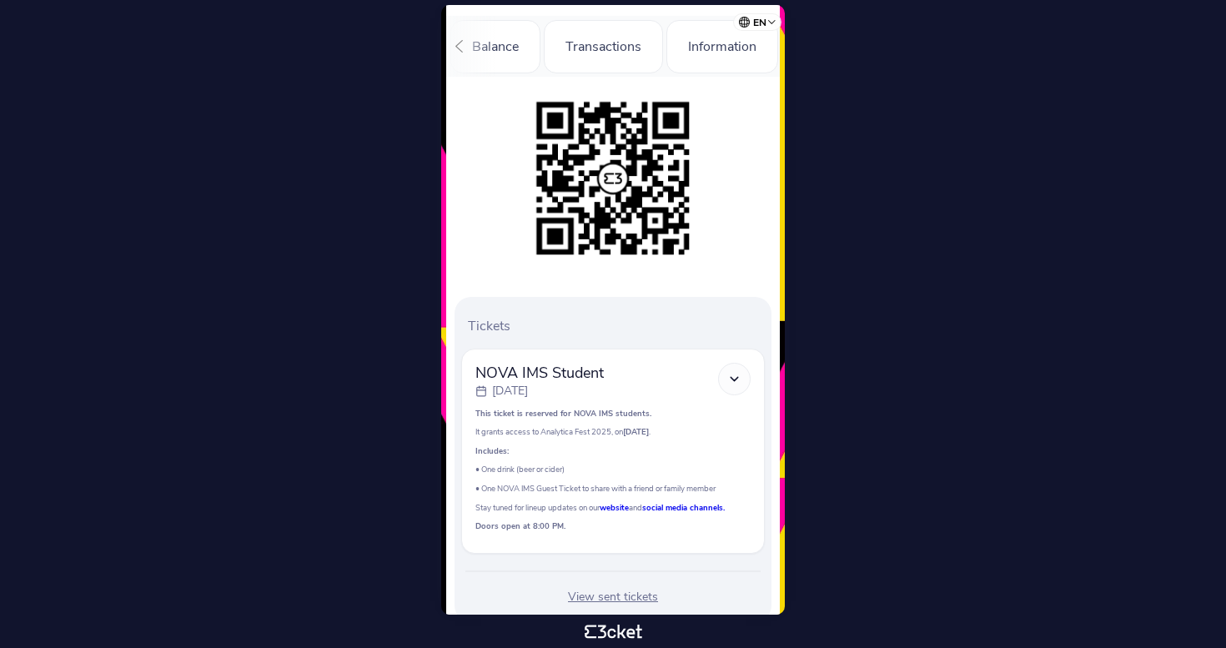
scroll to position [0, 68]
